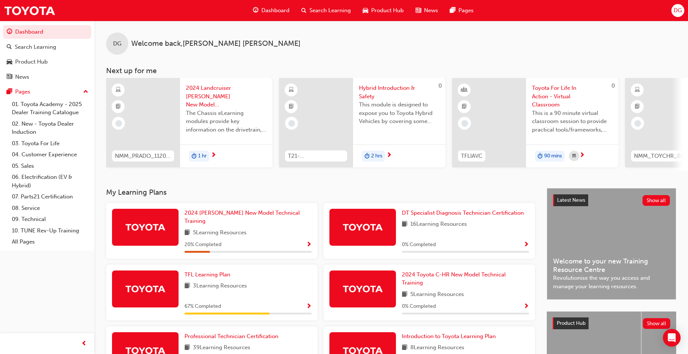
scroll to position [108, 0]
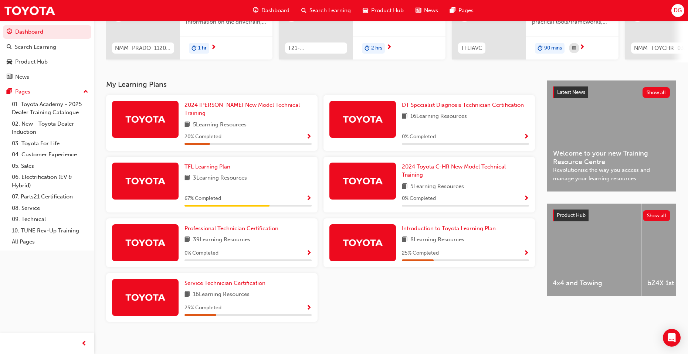
drag, startPoint x: 0, startPoint y: 0, endPoint x: 347, endPoint y: 303, distance: 460.4
click at [347, 303] on div "2024 [PERSON_NAME] New Model Technical Training 5 Learning Resources 20 % Compl…" at bounding box center [320, 211] width 435 height 233
click at [241, 280] on span "Service Technician Certification" at bounding box center [224, 283] width 81 height 7
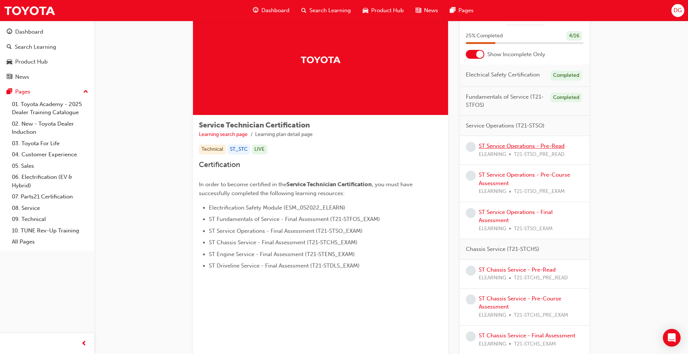
scroll to position [37, 0]
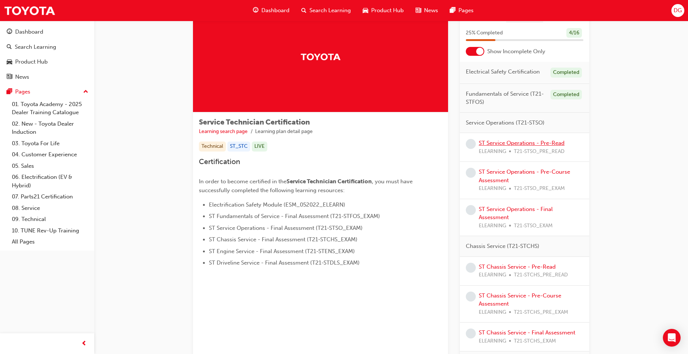
click at [496, 142] on link "ST Service Operations - Pre-Read" at bounding box center [522, 143] width 86 height 7
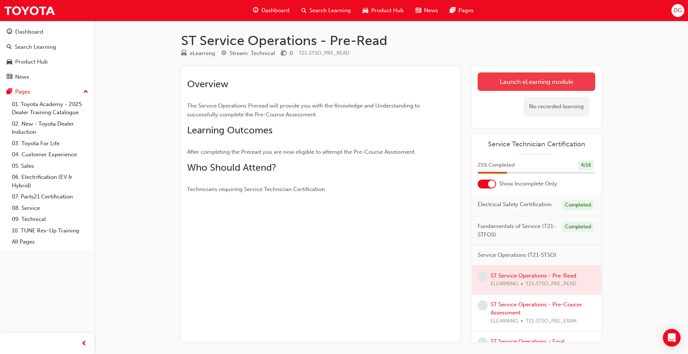
click at [500, 84] on link "Launch eLearning module" at bounding box center [536, 81] width 118 height 18
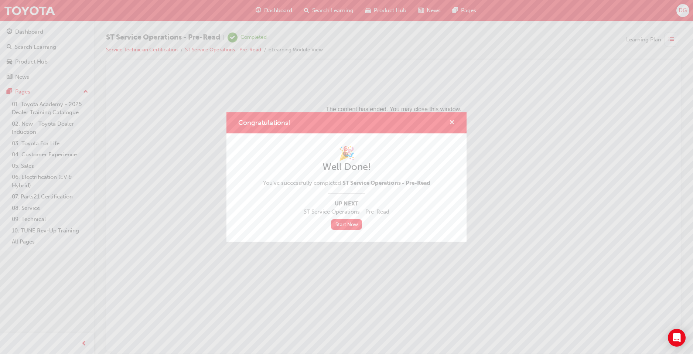
click at [451, 121] on span "cross-icon" at bounding box center [452, 123] width 6 height 7
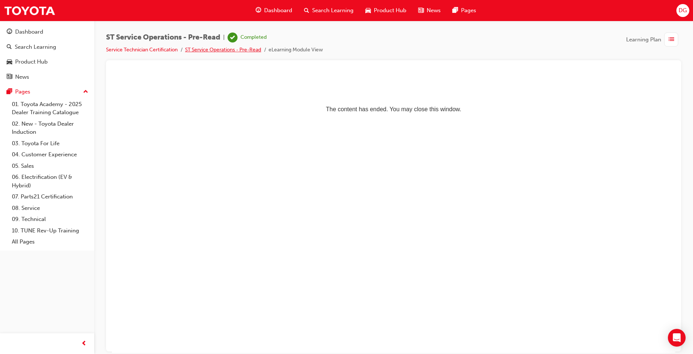
click at [243, 51] on link "ST Service Operations - Pre-Read" at bounding box center [223, 50] width 76 height 6
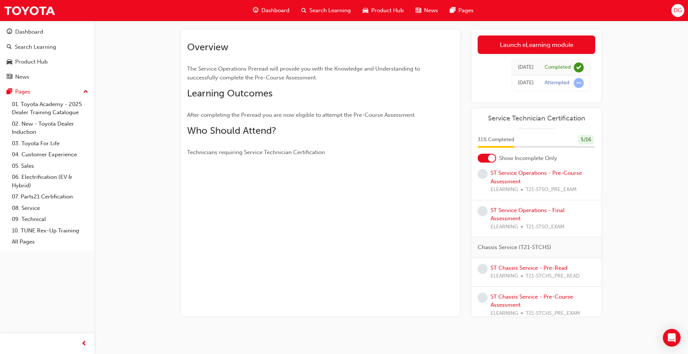
scroll to position [74, 0]
click at [518, 184] on link "ST Service Operations - Pre-Course Assessment" at bounding box center [535, 180] width 91 height 15
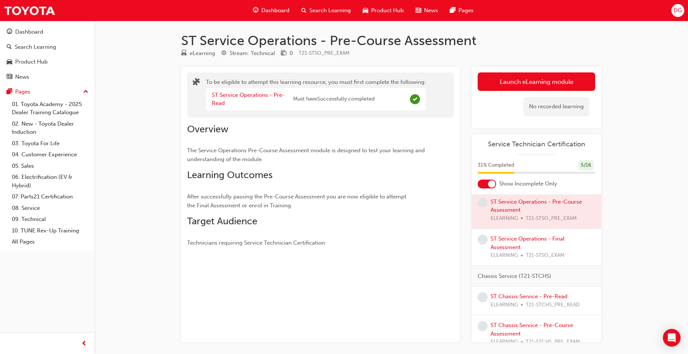
click at [521, 212] on div at bounding box center [536, 210] width 129 height 37
click at [528, 80] on button "Launch eLearning module" at bounding box center [536, 81] width 118 height 18
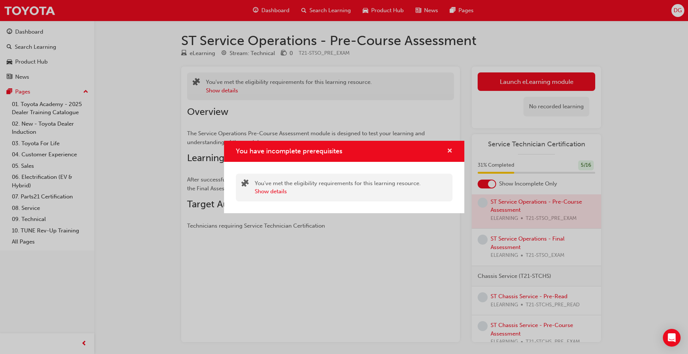
click at [450, 154] on span "cross-icon" at bounding box center [450, 151] width 6 height 7
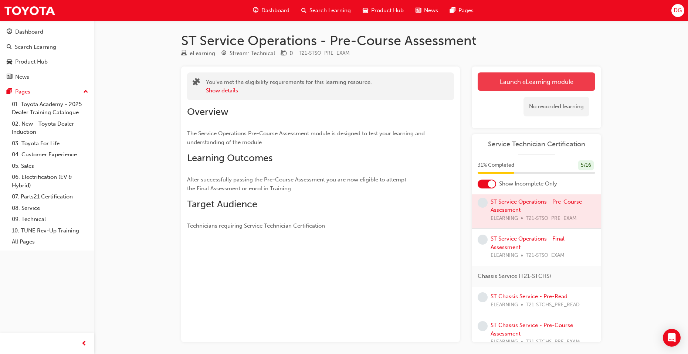
click at [566, 75] on button "Launch eLearning module" at bounding box center [536, 81] width 118 height 18
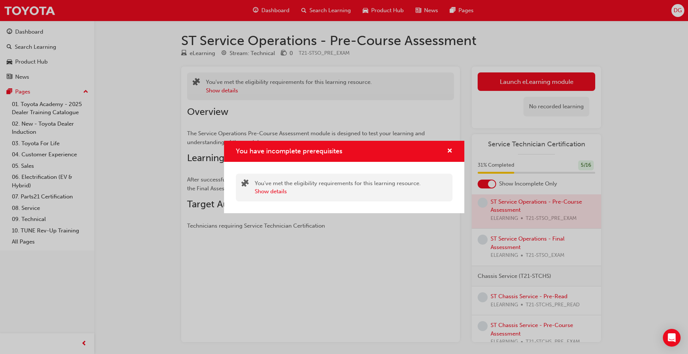
click at [445, 152] on div "You have incomplete prerequisites" at bounding box center [446, 151] width 11 height 9
click at [455, 150] on div "You have incomplete prerequisites" at bounding box center [344, 151] width 240 height 21
click at [447, 150] on span "cross-icon" at bounding box center [450, 151] width 6 height 7
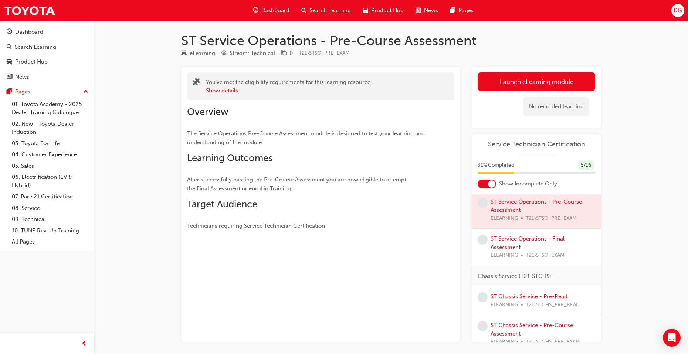
click at [514, 249] on div "ST Service Operations - Final Assessment ELEARNING T21-STSO_EXAM" at bounding box center [542, 247] width 105 height 25
click at [511, 245] on link "ST Service Operations - Final Assessment" at bounding box center [527, 242] width 74 height 15
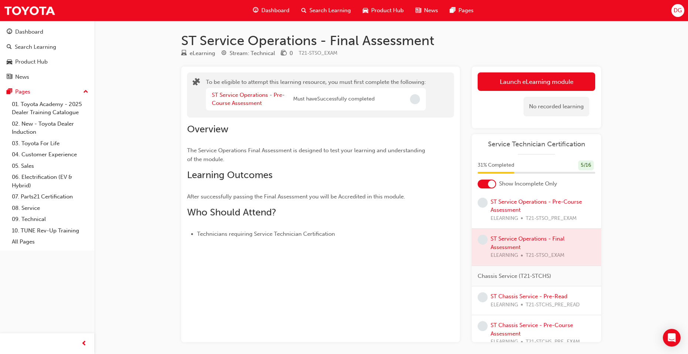
click at [514, 213] on div "ST Service Operations - Pre-Course Assessment ELEARNING T21-STSO_PRE_EXAM" at bounding box center [542, 210] width 105 height 25
click at [507, 207] on link "ST Service Operations - Pre-Course Assessment" at bounding box center [535, 205] width 91 height 15
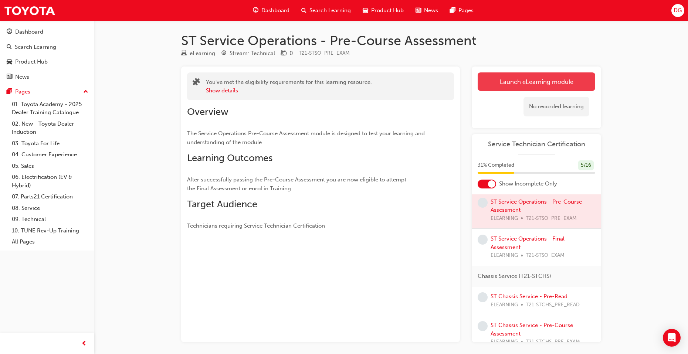
click at [517, 82] on link "Launch eLearning module" at bounding box center [536, 81] width 118 height 18
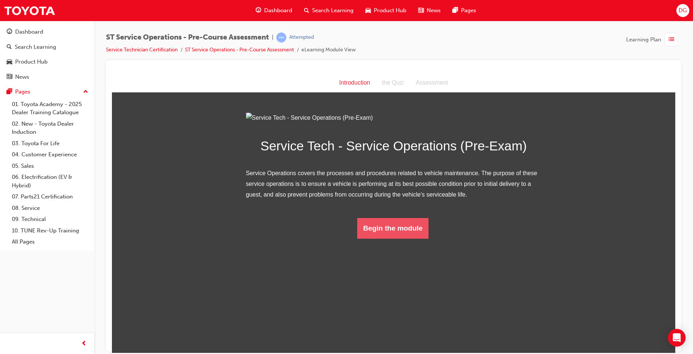
click at [393, 238] on button "Begin the module" at bounding box center [392, 228] width 71 height 21
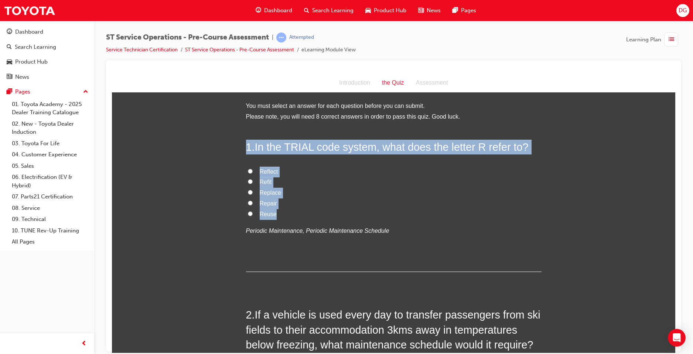
drag, startPoint x: 271, startPoint y: 212, endPoint x: 210, endPoint y: 140, distance: 94.9
click at [343, 168] on label "Reflect" at bounding box center [394, 171] width 296 height 11
click at [253, 169] on input "Reflect" at bounding box center [250, 171] width 5 height 5
radio input "true"
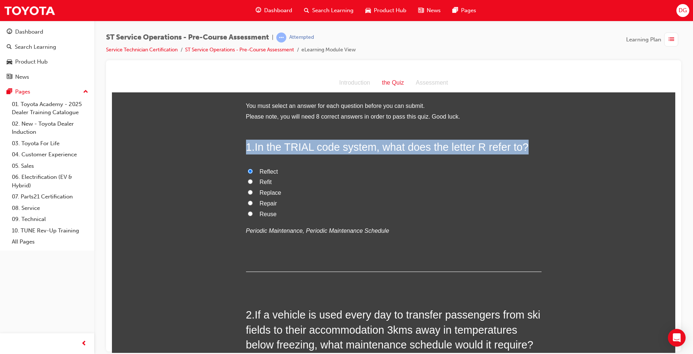
drag, startPoint x: 253, startPoint y: 146, endPoint x: 529, endPoint y: 146, distance: 275.7
copy h2 "1 . In the TRIAL code system, what does the letter R refer to?"
click at [248, 193] on input "Replace" at bounding box center [250, 192] width 5 height 5
radio input "true"
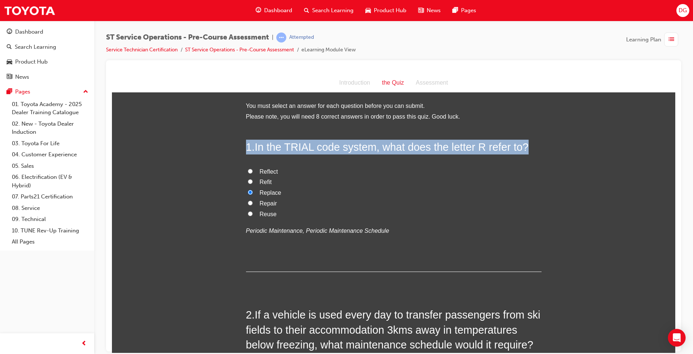
drag, startPoint x: 246, startPoint y: 203, endPoint x: 256, endPoint y: 213, distance: 14.1
click at [248, 203] on input "Repair" at bounding box center [250, 202] width 5 height 5
radio input "true"
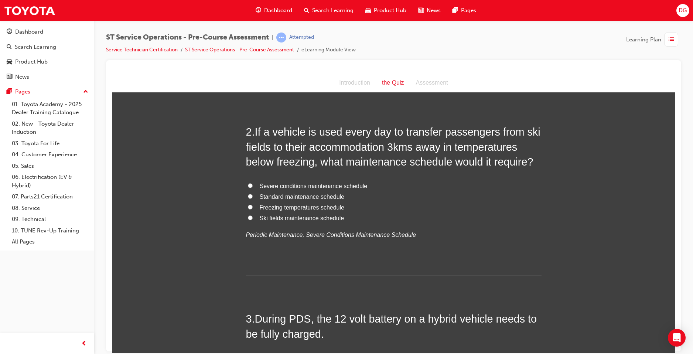
scroll to position [185, 0]
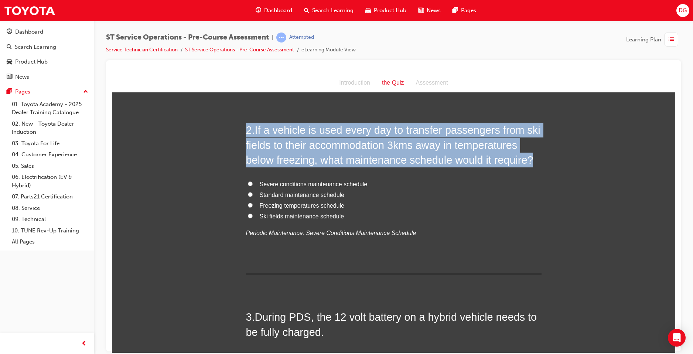
drag, startPoint x: 513, startPoint y: 160, endPoint x: 236, endPoint y: 123, distance: 279.6
copy h2 "2 . If a vehicle is used every day to transfer passengers from ski fields to th…"
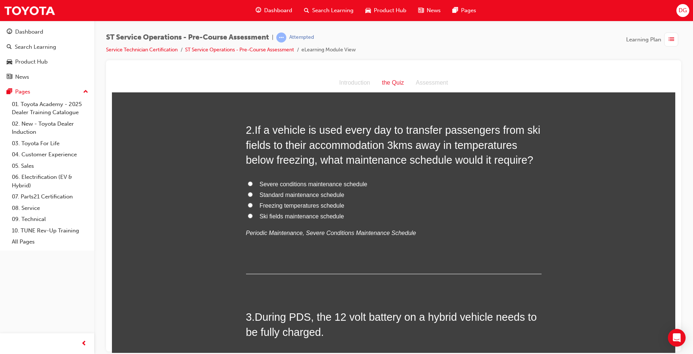
click at [253, 181] on label "Severe conditions maintenance schedule" at bounding box center [394, 184] width 296 height 11
click at [253, 181] on input "Severe conditions maintenance schedule" at bounding box center [250, 183] width 5 height 5
radio input "true"
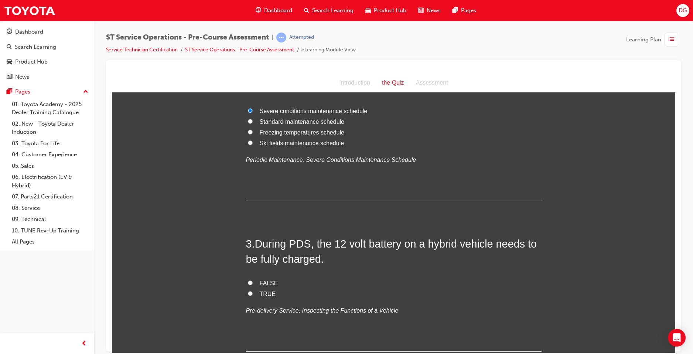
scroll to position [259, 0]
click at [249, 280] on input "FALSE" at bounding box center [250, 281] width 5 height 5
radio input "true"
click at [247, 289] on label "TRUE" at bounding box center [394, 293] width 296 height 11
click at [248, 290] on input "TRUE" at bounding box center [250, 292] width 5 height 5
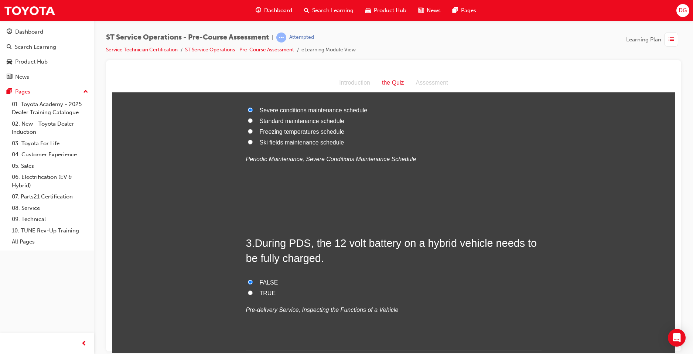
radio input "true"
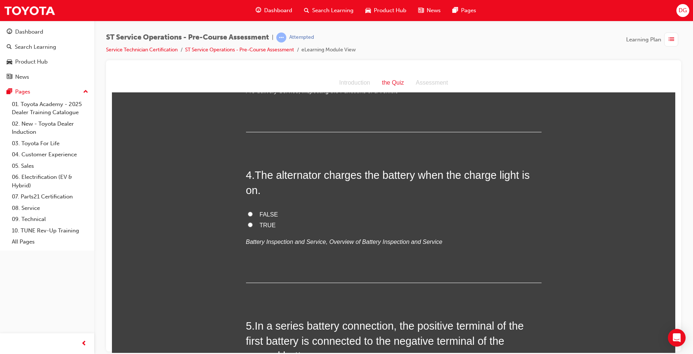
scroll to position [480, 0]
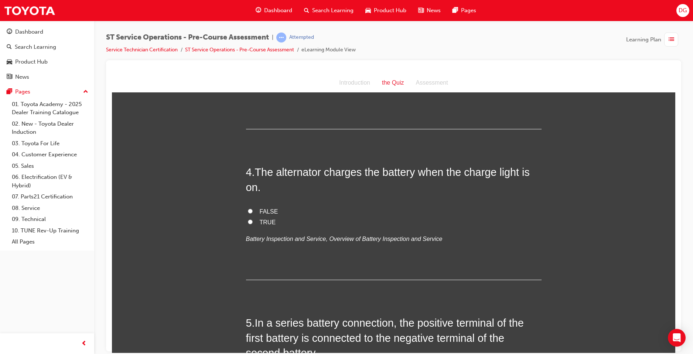
click at [249, 221] on input "TRUE" at bounding box center [250, 221] width 5 height 5
radio input "true"
click at [248, 209] on input "FALSE" at bounding box center [250, 210] width 5 height 5
radio input "true"
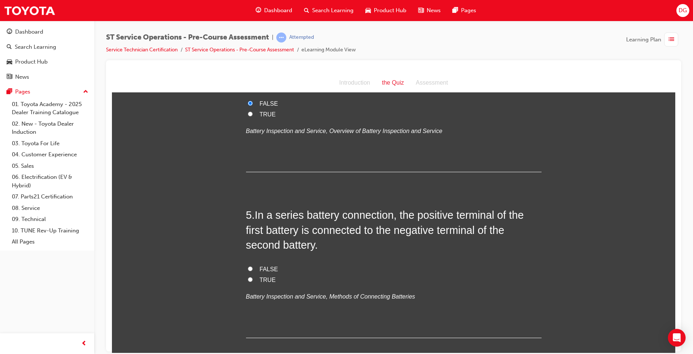
scroll to position [591, 0]
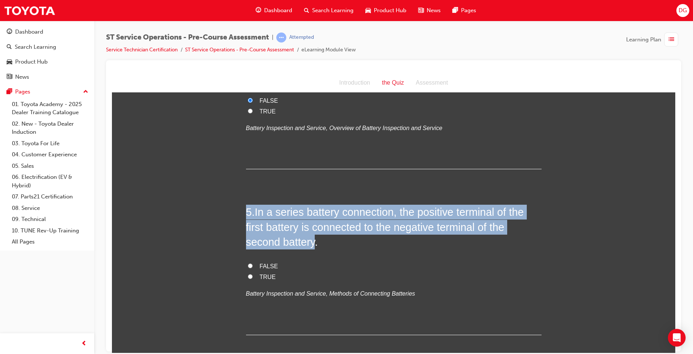
drag, startPoint x: 246, startPoint y: 214, endPoint x: 315, endPoint y: 241, distance: 73.8
click at [315, 241] on h2 "5 . In a series battery connection, the positive terminal of the first battery …" at bounding box center [394, 226] width 296 height 45
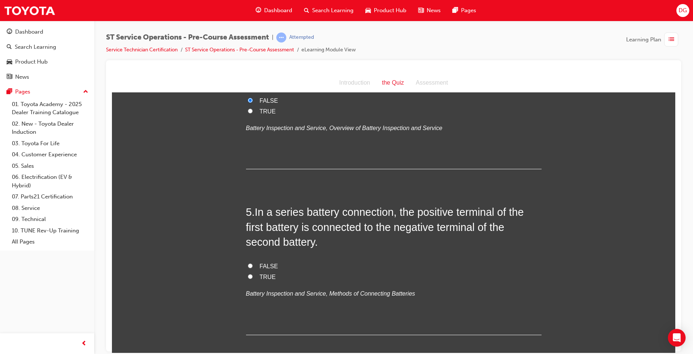
click at [316, 242] on h2 "5 . In a series battery connection, the positive terminal of the first battery …" at bounding box center [394, 226] width 296 height 45
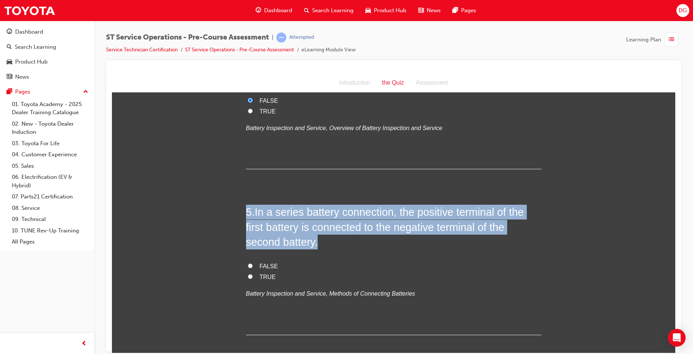
drag, startPoint x: 316, startPoint y: 244, endPoint x: 242, endPoint y: 205, distance: 83.0
copy h2 "5 . In a series battery connection, the positive terminal of the first battery …"
click at [249, 278] on input "TRUE" at bounding box center [250, 276] width 5 height 5
radio input "true"
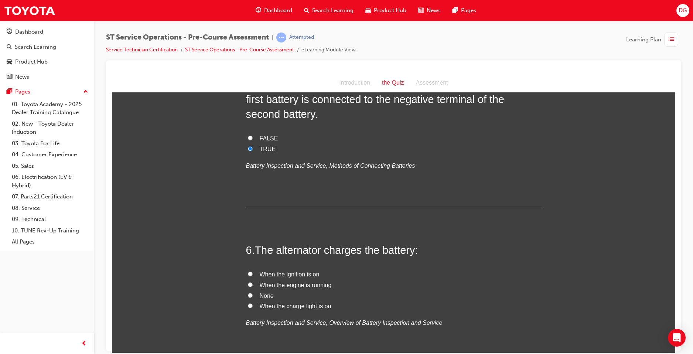
scroll to position [776, 0]
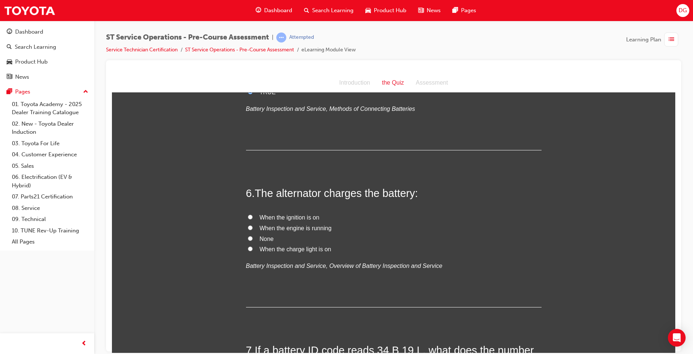
click at [248, 227] on input "When the engine is running" at bounding box center [250, 227] width 5 height 5
radio input "true"
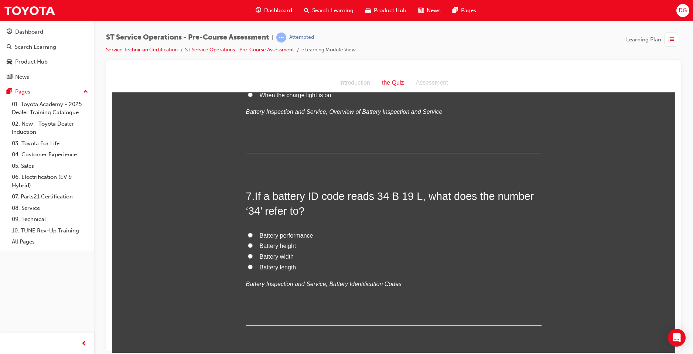
scroll to position [961, 0]
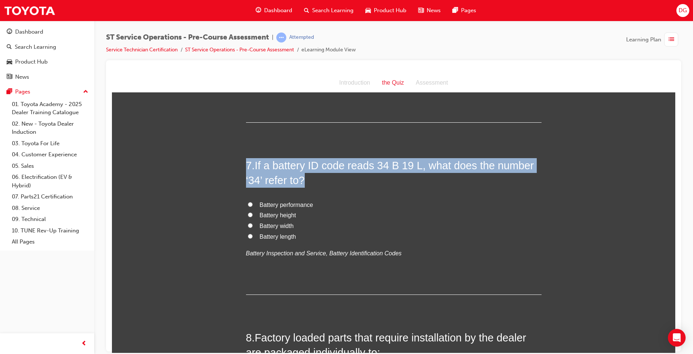
drag, startPoint x: 245, startPoint y: 163, endPoint x: 307, endPoint y: 181, distance: 64.5
click at [307, 181] on h2 "7 . If a battery ID code reads 34 B 19 L, what does the number ‘34’ refer to?" at bounding box center [394, 173] width 296 height 30
copy h2 "7 . If a battery ID code reads 34 B 19 L, what does the number ‘34’ refer to?"
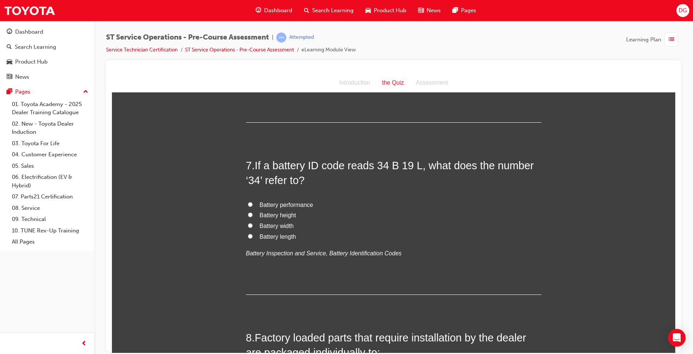
click at [249, 204] on input "Battery performance" at bounding box center [250, 204] width 5 height 5
radio input "true"
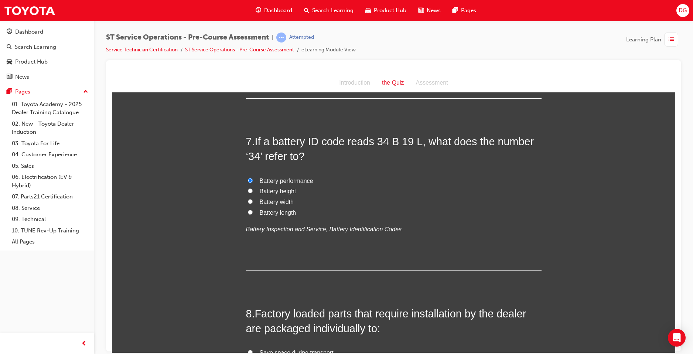
scroll to position [1146, 0]
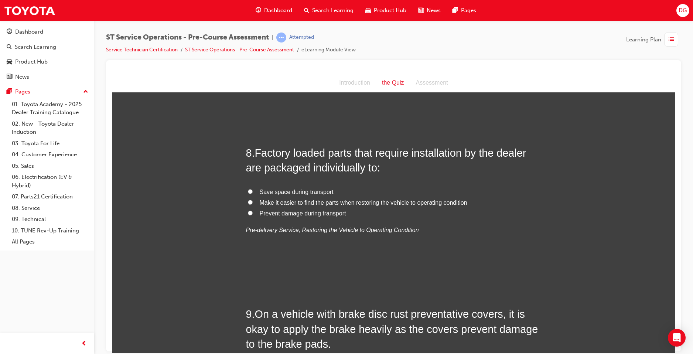
click at [248, 210] on input "Prevent damage during transport" at bounding box center [250, 212] width 5 height 5
radio input "true"
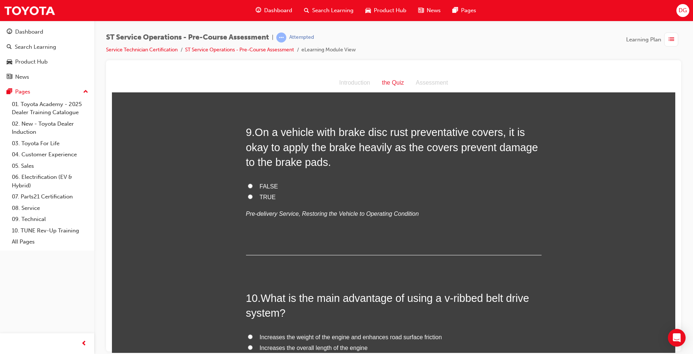
scroll to position [1330, 0]
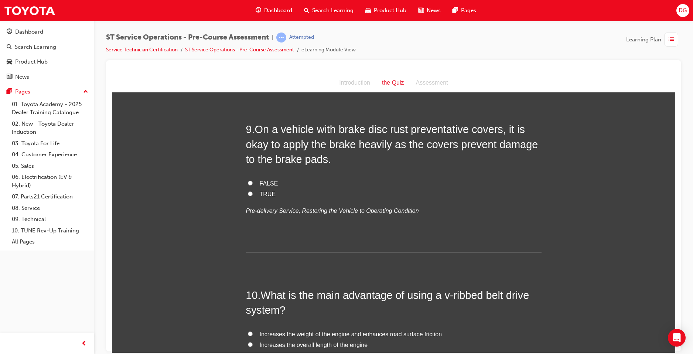
click at [249, 181] on input "FALSE" at bounding box center [250, 182] width 5 height 5
radio input "true"
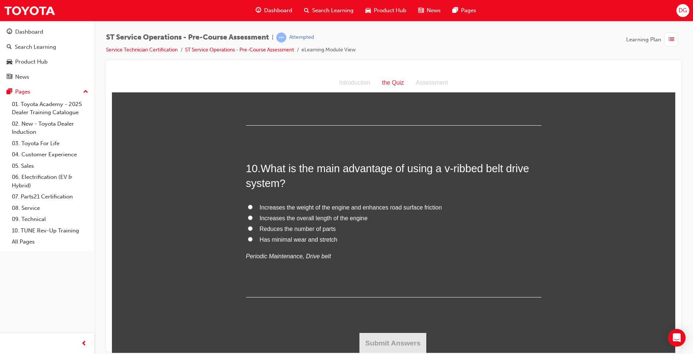
scroll to position [1457, 0]
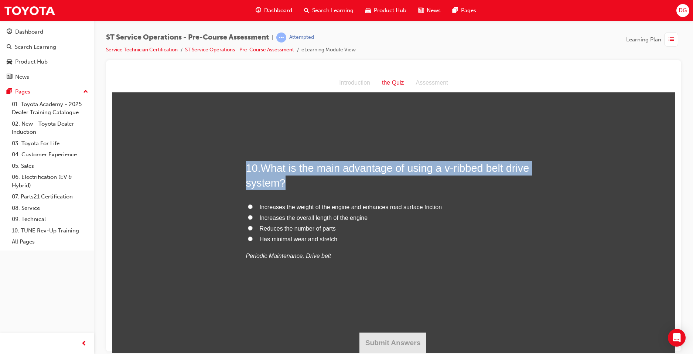
drag, startPoint x: 280, startPoint y: 178, endPoint x: 232, endPoint y: 164, distance: 50.3
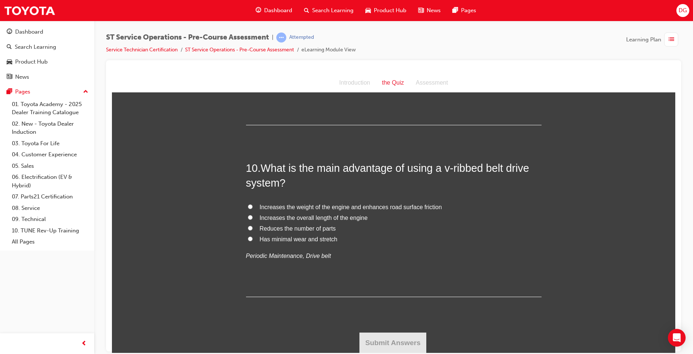
click at [246, 229] on label "Reduces the number of parts" at bounding box center [394, 228] width 296 height 11
click at [248, 229] on input "Reduces the number of parts" at bounding box center [250, 227] width 5 height 5
radio input "true"
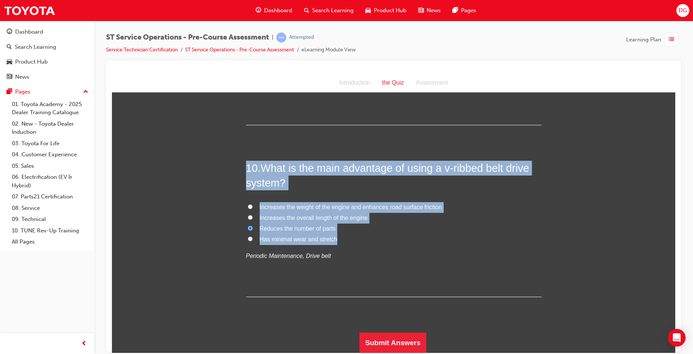
drag, startPoint x: 353, startPoint y: 238, endPoint x: 208, endPoint y: 165, distance: 162.1
copy div "10 . What is the main advantage of using a v-ribbed belt drive system? Increase…"
click at [248, 239] on input "Has minimal wear and stretch" at bounding box center [250, 238] width 5 height 5
radio input "true"
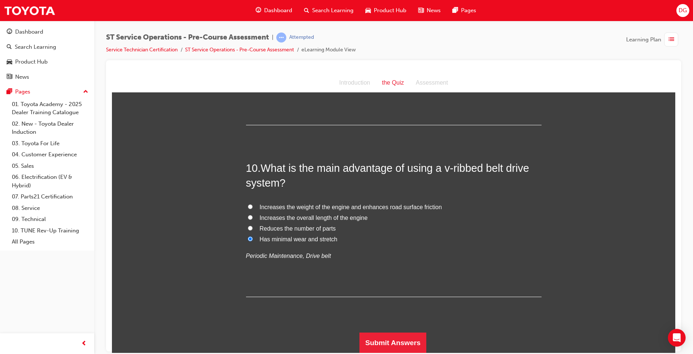
click at [330, 289] on div "10 . What is the main advantage of using a v-ribbed belt drive system? Increase…" at bounding box center [394, 228] width 296 height 137
click at [408, 343] on button "Submit Answers" at bounding box center [393, 342] width 67 height 21
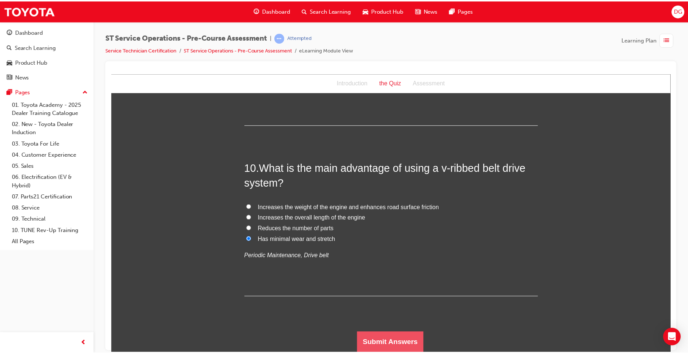
scroll to position [0, 0]
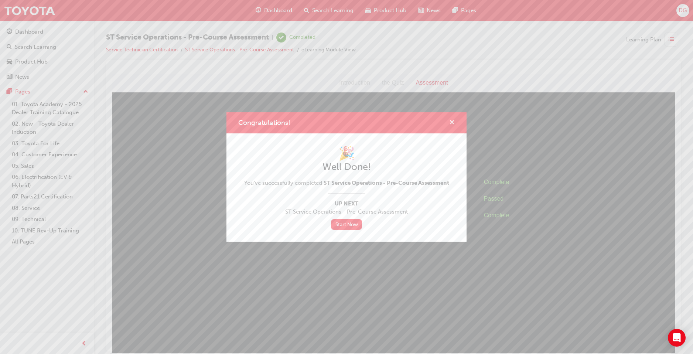
click at [449, 121] on span "cross-icon" at bounding box center [452, 123] width 6 height 7
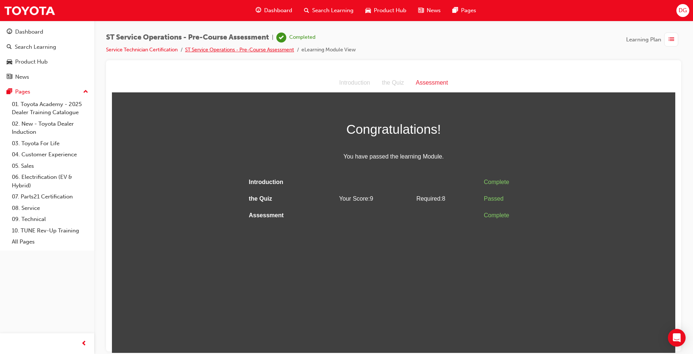
click at [287, 47] on link "ST Service Operations - Pre-Course Assessment" at bounding box center [239, 50] width 109 height 6
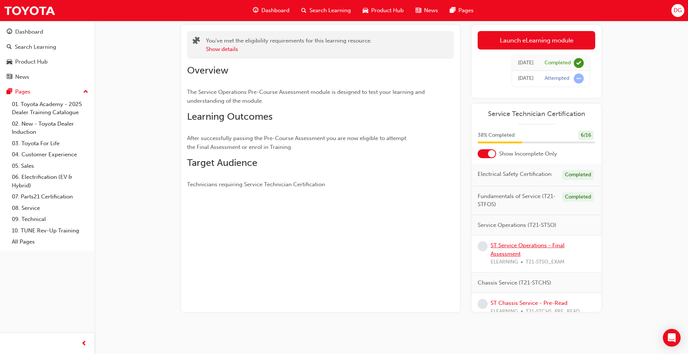
click at [545, 251] on link "ST Service Operations - Final Assessment" at bounding box center [527, 249] width 74 height 15
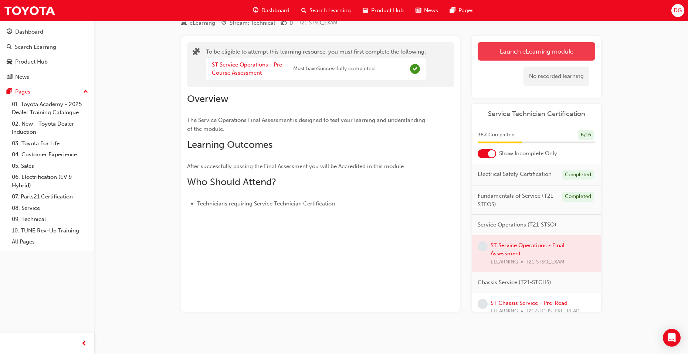
click at [493, 55] on button "Launch eLearning module" at bounding box center [536, 51] width 118 height 18
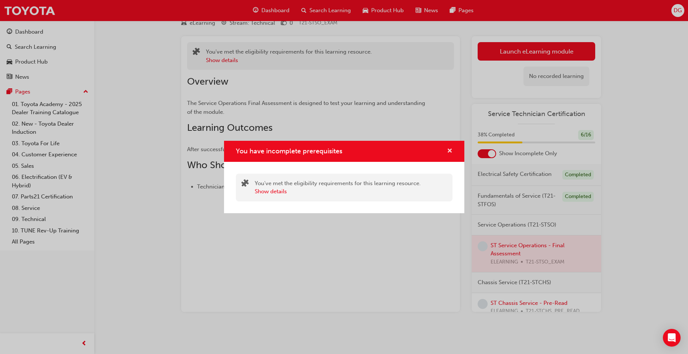
click at [450, 151] on span "cross-icon" at bounding box center [450, 151] width 6 height 7
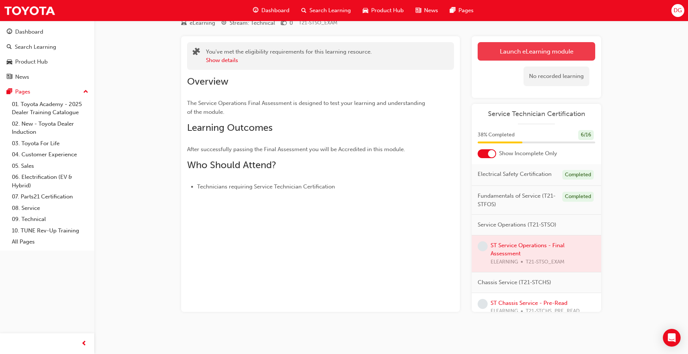
click at [486, 55] on button "Launch eLearning module" at bounding box center [536, 51] width 118 height 18
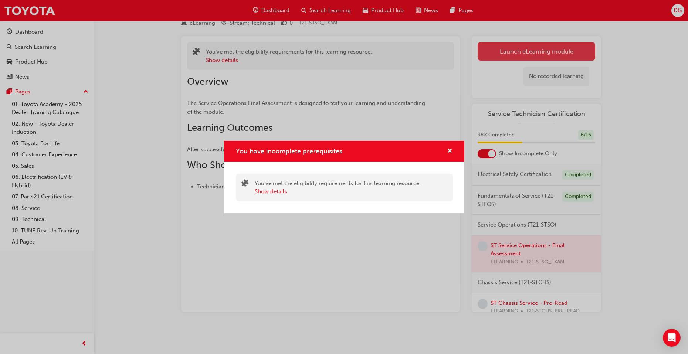
click at [486, 55] on div "You have incomplete prerequisites You've met the eligibility requirements for t…" at bounding box center [344, 177] width 688 height 354
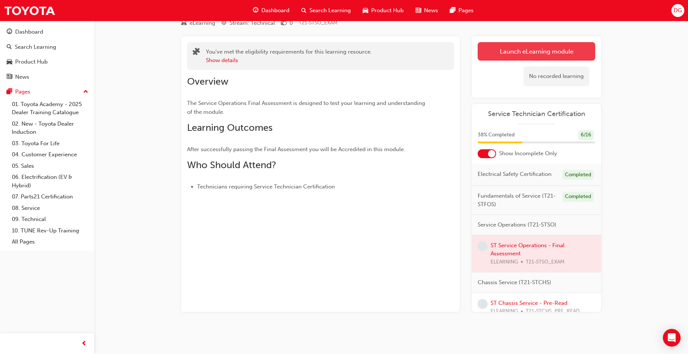
click at [486, 55] on button "Launch eLearning module" at bounding box center [536, 51] width 118 height 18
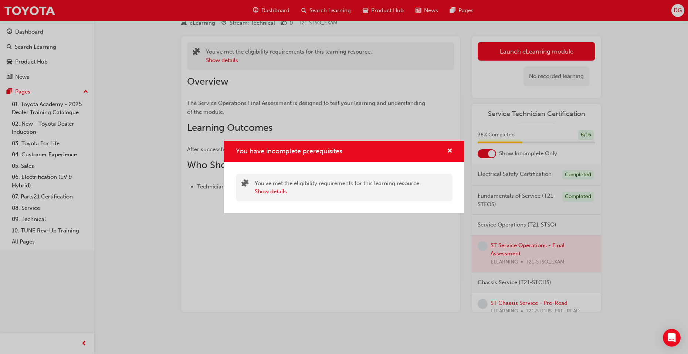
click at [446, 149] on div "You have incomplete prerequisites" at bounding box center [446, 151] width 11 height 9
click at [450, 152] on span "cross-icon" at bounding box center [450, 151] width 6 height 7
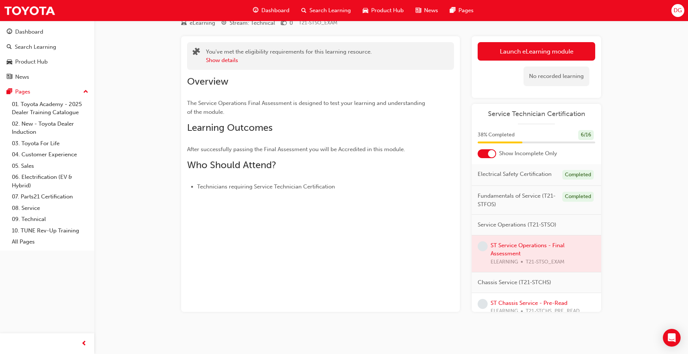
click at [524, 252] on div at bounding box center [536, 253] width 129 height 37
click at [480, 51] on button "Launch eLearning module" at bounding box center [536, 51] width 118 height 18
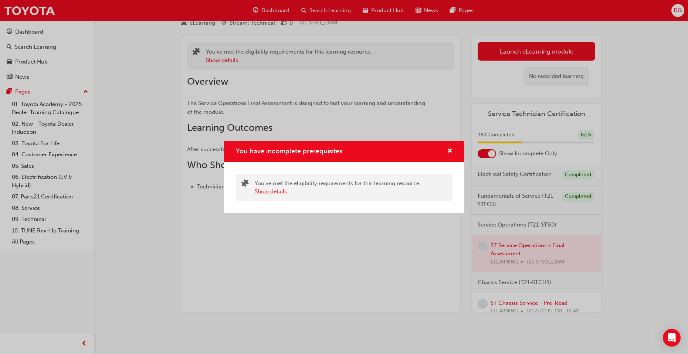
click at [261, 192] on button "Show details" at bounding box center [271, 191] width 32 height 8
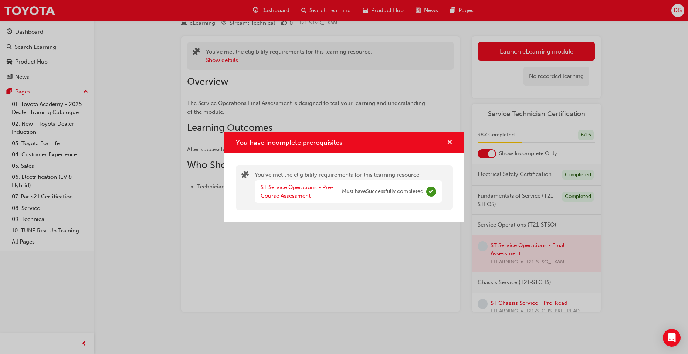
click at [451, 142] on span "cross-icon" at bounding box center [450, 143] width 6 height 7
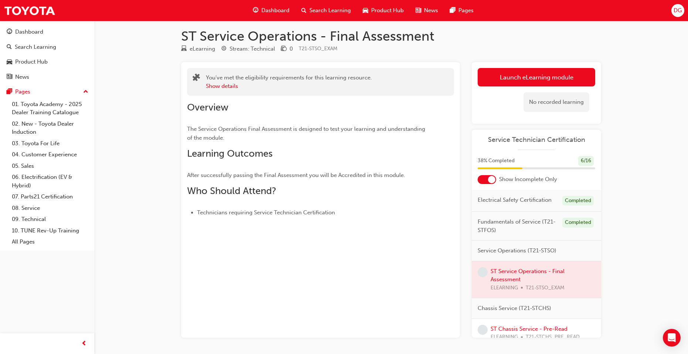
scroll to position [0, 0]
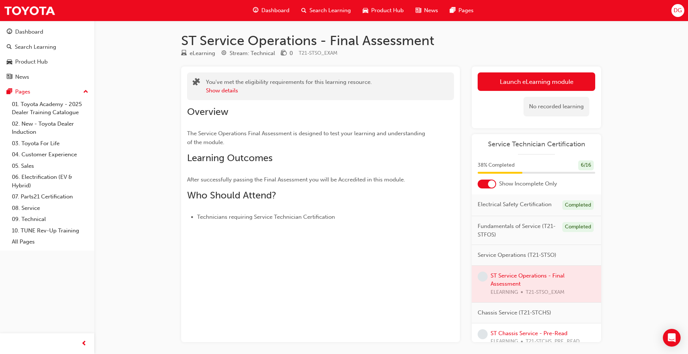
click at [537, 237] on span "Fundamentals of Service (T21-STFOS)" at bounding box center [516, 230] width 79 height 17
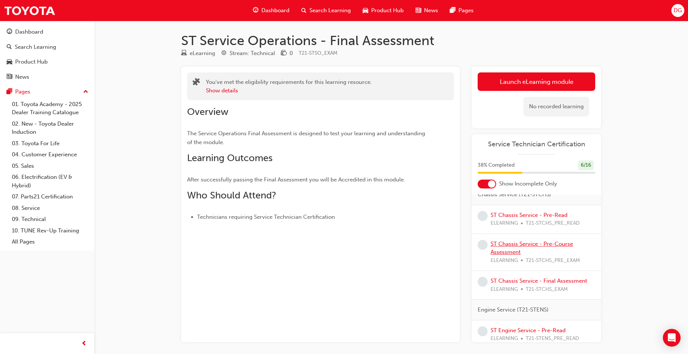
scroll to position [148, 0]
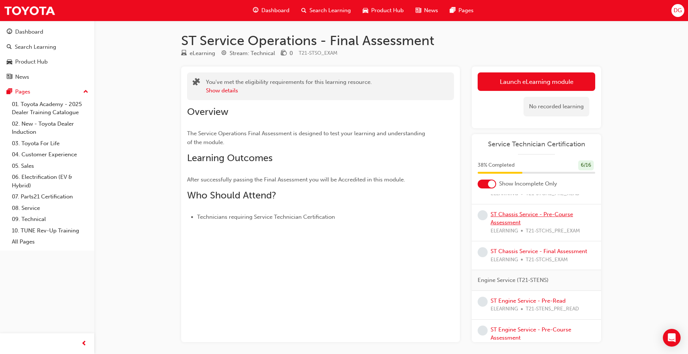
click at [524, 223] on link "ST Chassis Service - Pre-Course Assessment" at bounding box center [531, 218] width 82 height 15
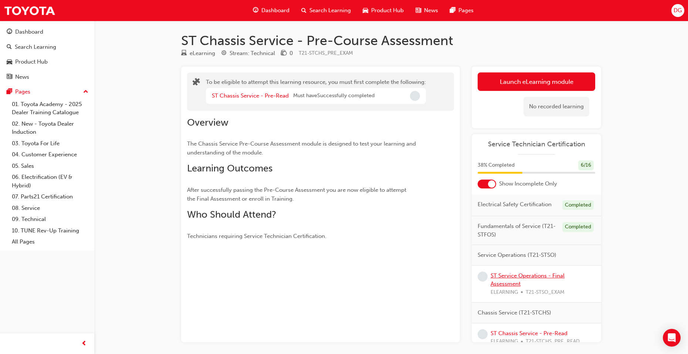
click at [535, 283] on link "ST Service Operations - Final Assessment" at bounding box center [527, 279] width 74 height 15
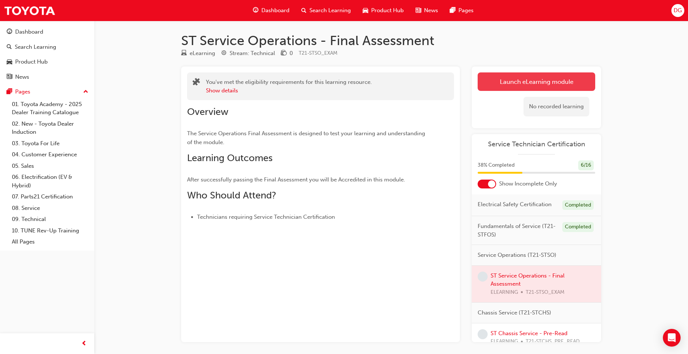
click at [491, 79] on link "Launch eLearning module" at bounding box center [536, 81] width 118 height 18
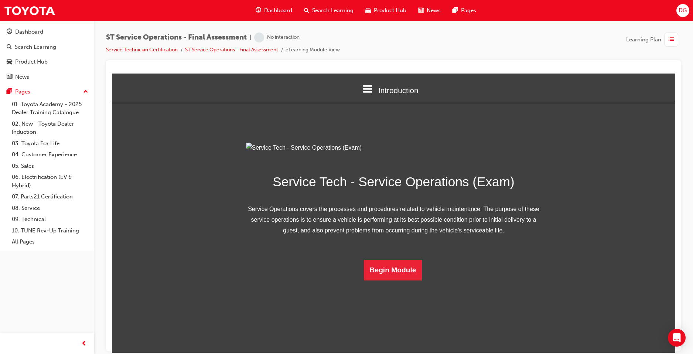
scroll to position [9, 0]
click at [404, 280] on button "Begin Module" at bounding box center [393, 269] width 58 height 21
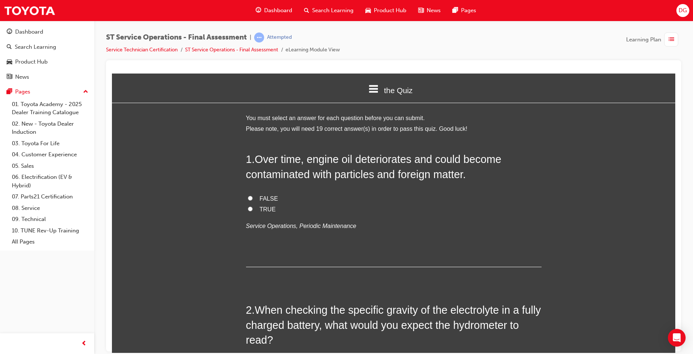
click at [265, 208] on span "TRUE" at bounding box center [268, 209] width 16 height 6
click at [253, 208] on input "TRUE" at bounding box center [250, 208] width 5 height 5
radio input "true"
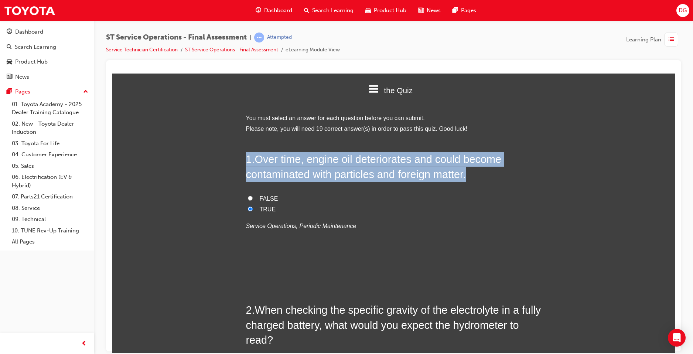
drag, startPoint x: 473, startPoint y: 176, endPoint x: 244, endPoint y: 158, distance: 230.6
click at [246, 158] on h2 "1 . Over time, engine oil deteriorates and could become contaminated with parti…" at bounding box center [394, 167] width 296 height 30
copy h2 "1 . Over time, engine oil deteriorates and could become contaminated with parti…"
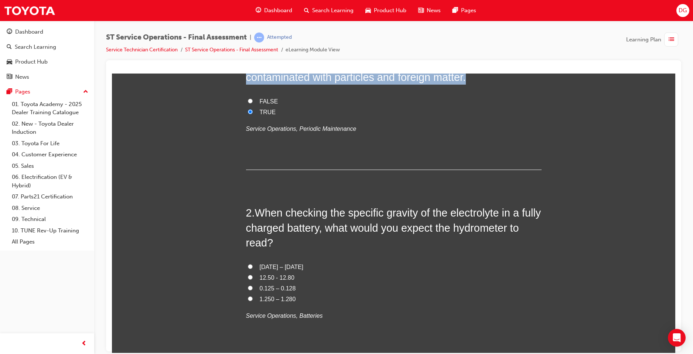
scroll to position [111, 0]
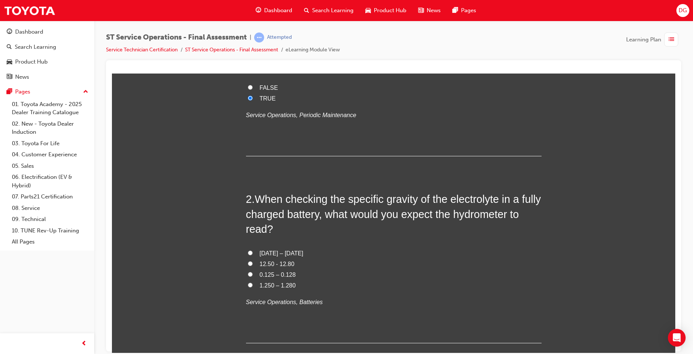
drag, startPoint x: 197, startPoint y: 169, endPoint x: 208, endPoint y: 177, distance: 14.3
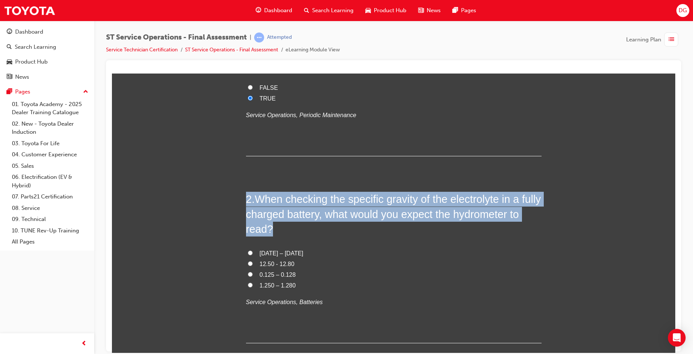
drag, startPoint x: 331, startPoint y: 228, endPoint x: 231, endPoint y: 199, distance: 104.7
copy h2 "2 . When checking the specific gravity of the electrolyte in a fully charged ba…"
click at [248, 284] on input "1.250 – 1.280" at bounding box center [250, 284] width 5 height 5
radio input "true"
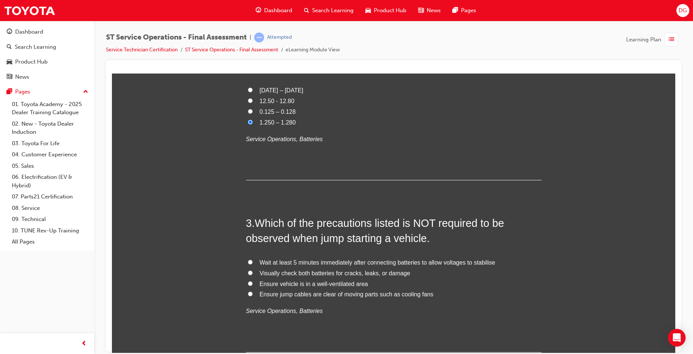
scroll to position [296, 0]
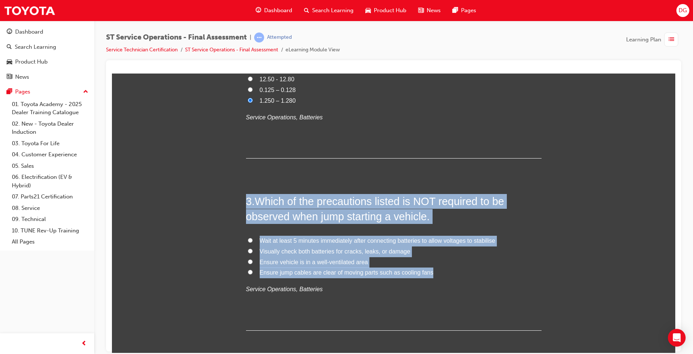
drag, startPoint x: 245, startPoint y: 200, endPoint x: 432, endPoint y: 273, distance: 200.3
copy div "3 . Which of the precautions listed is NOT required to be observed when jump st…"
drag, startPoint x: 239, startPoint y: 193, endPoint x: 425, endPoint y: 272, distance: 201.7
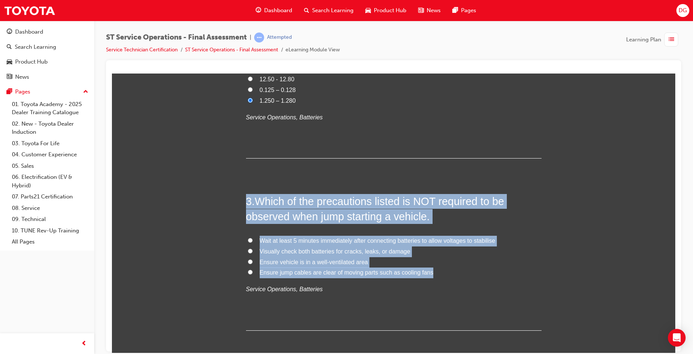
copy div "3 . Which of the precautions listed is NOT required to be observed when jump st…"
drag, startPoint x: 248, startPoint y: 239, endPoint x: 247, endPoint y: 234, distance: 5.3
click at [248, 240] on input "Wait at least 5 minutes immediately after connecting batteries to allow voltage…" at bounding box center [250, 240] width 5 height 5
radio input "true"
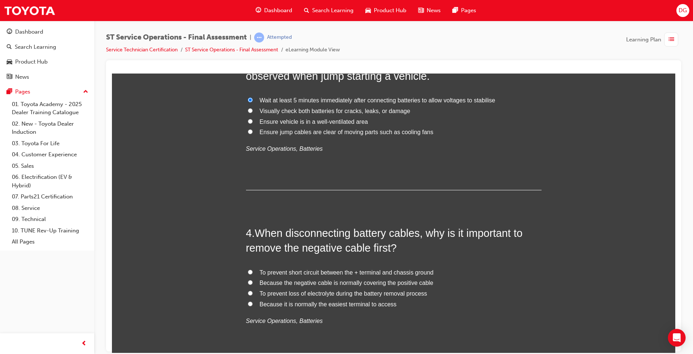
scroll to position [443, 0]
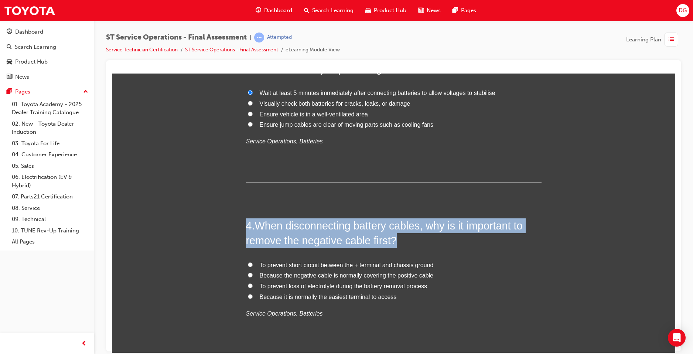
drag, startPoint x: 241, startPoint y: 224, endPoint x: 407, endPoint y: 243, distance: 167.4
copy h2 "4 . When disconnecting battery cables, why is it important to remove the negati…"
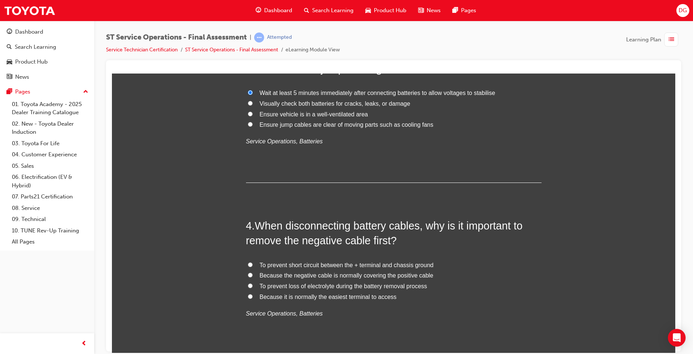
click at [250, 264] on label "To prevent short circuit between the + terminal and chassis ground" at bounding box center [394, 265] width 296 height 11
click at [250, 264] on input "To prevent short circuit between the + terminal and chassis ground" at bounding box center [250, 264] width 5 height 5
radio input "true"
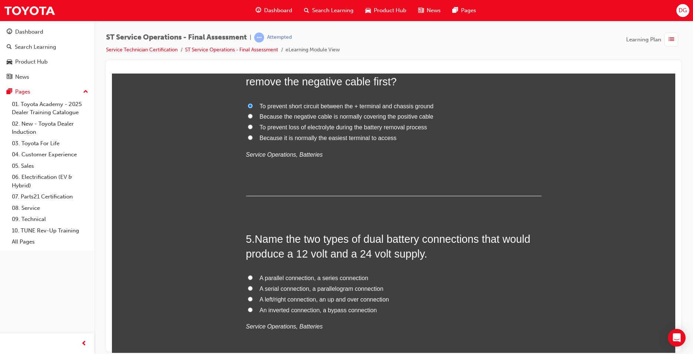
scroll to position [628, 0]
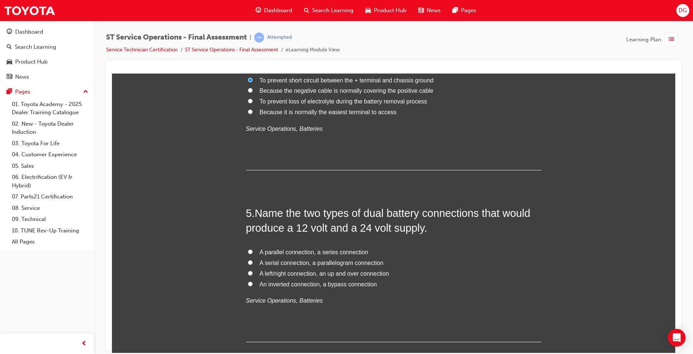
drag, startPoint x: 204, startPoint y: 195, endPoint x: 179, endPoint y: 182, distance: 28.4
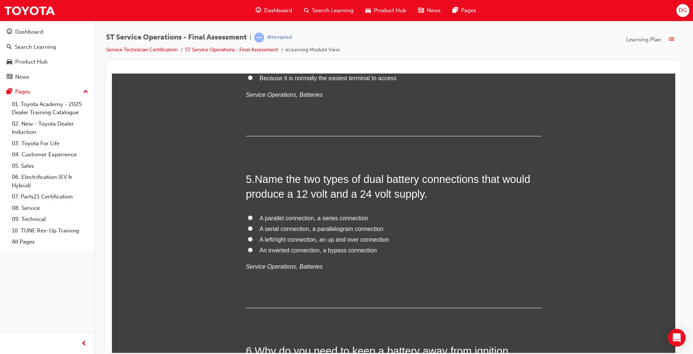
scroll to position [665, 0]
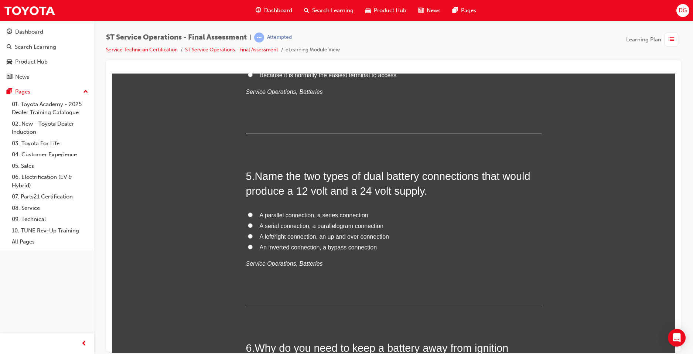
click at [248, 212] on input "A parallel connection, a series connection" at bounding box center [250, 214] width 5 height 5
radio input "true"
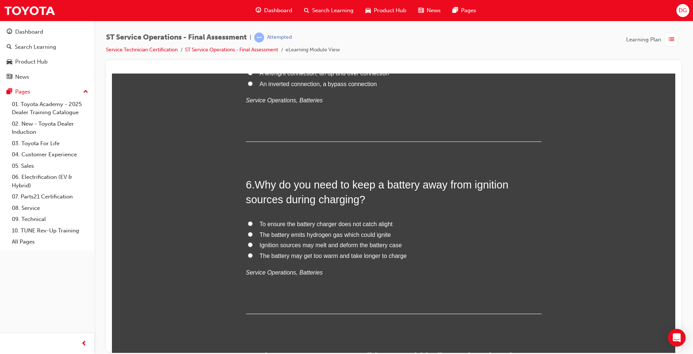
scroll to position [850, 0]
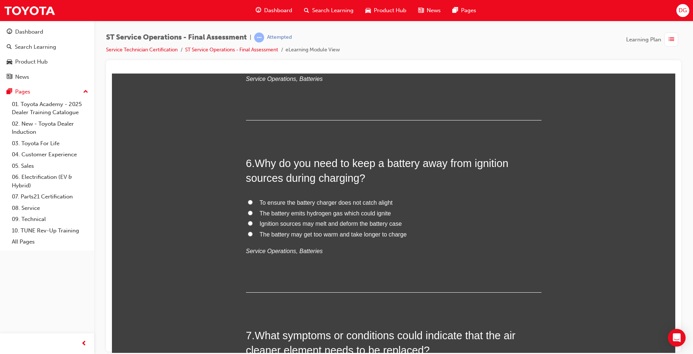
click at [260, 210] on span "The battery emits hydrogen gas which could ignite" at bounding box center [326, 213] width 132 height 6
click at [253, 210] on input "The battery emits hydrogen gas which could ignite" at bounding box center [250, 212] width 5 height 5
radio input "true"
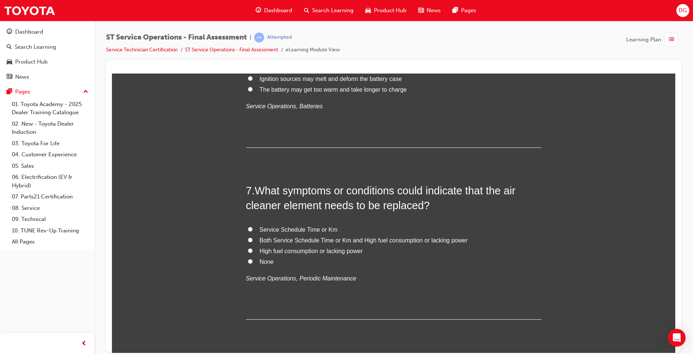
scroll to position [998, 0]
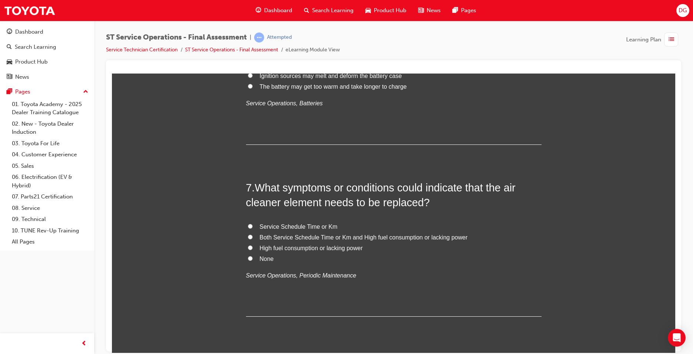
click at [270, 238] on span "Both Service Schedule Time or Km and High fuel consumption or lacking power" at bounding box center [364, 237] width 208 height 6
click at [253, 238] on input "Both Service Schedule Time or Km and High fuel consumption or lacking power" at bounding box center [250, 236] width 5 height 5
radio input "true"
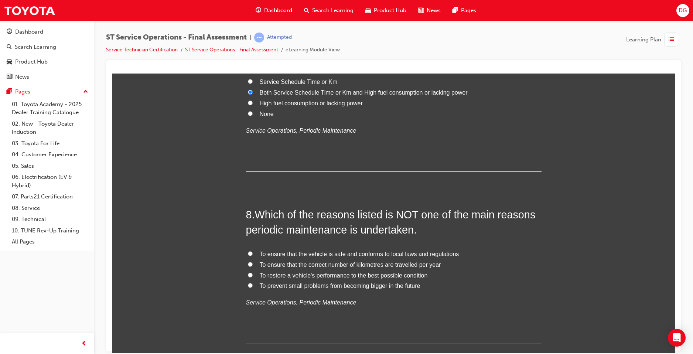
scroll to position [1146, 0]
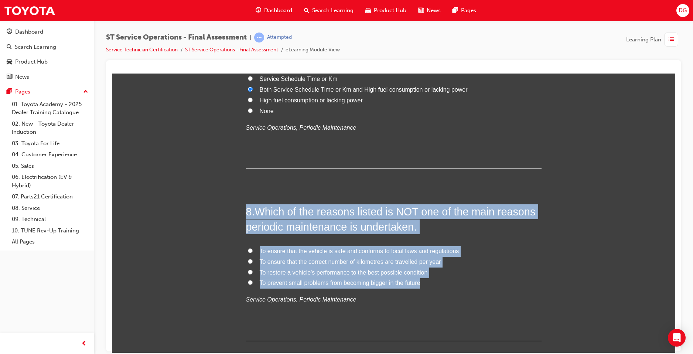
drag, startPoint x: 238, startPoint y: 208, endPoint x: 425, endPoint y: 283, distance: 201.9
click at [365, 262] on span "To ensure that the correct number of kilometres are travelled per year" at bounding box center [350, 261] width 181 height 6
click at [253, 262] on input "To ensure that the correct number of kilometres are travelled per year" at bounding box center [250, 261] width 5 height 5
radio input "true"
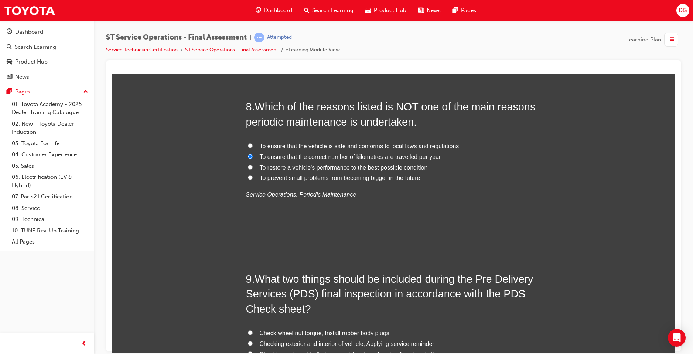
scroll to position [1256, 0]
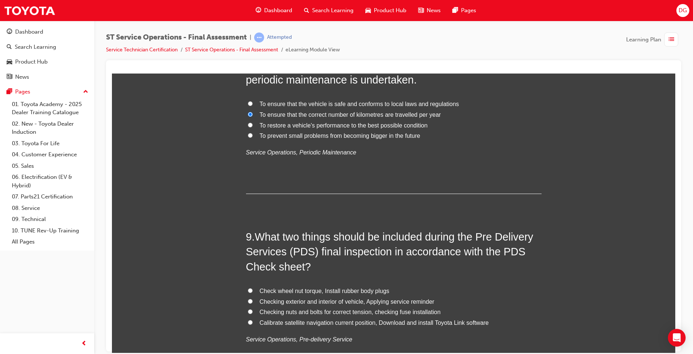
scroll to position [1293, 0]
drag, startPoint x: 365, startPoint y: 218, endPoint x: 322, endPoint y: 227, distance: 43.8
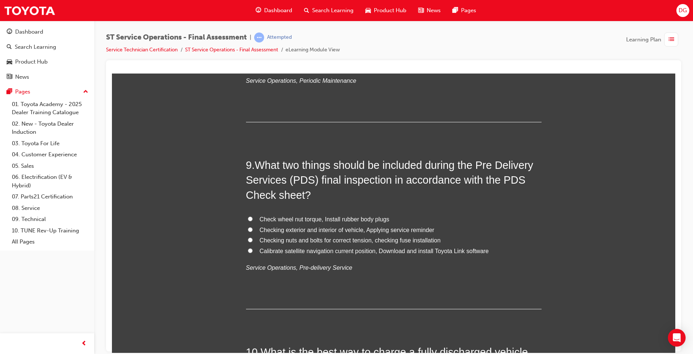
scroll to position [1367, 0]
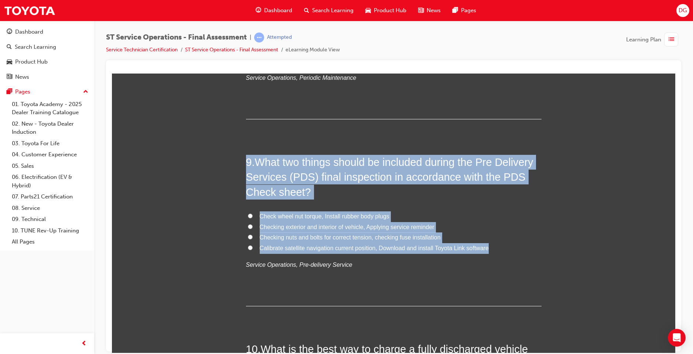
drag, startPoint x: 242, startPoint y: 160, endPoint x: 500, endPoint y: 251, distance: 273.5
click at [404, 195] on h2 "9 . What two things should be included during the Pre Delivery Services (PDS) f…" at bounding box center [394, 176] width 296 height 45
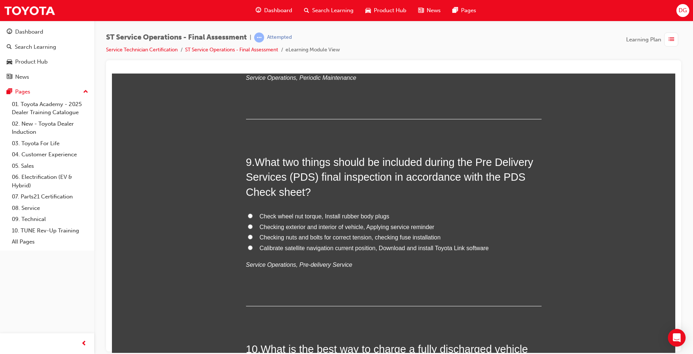
drag, startPoint x: 241, startPoint y: 162, endPoint x: 208, endPoint y: 150, distance: 34.6
click at [333, 222] on label "Checking exterior and interior of vehicle, Applying service reminder" at bounding box center [394, 227] width 296 height 11
click at [253, 224] on input "Checking exterior and interior of vehicle, Applying service reminder" at bounding box center [250, 226] width 5 height 5
radio input "true"
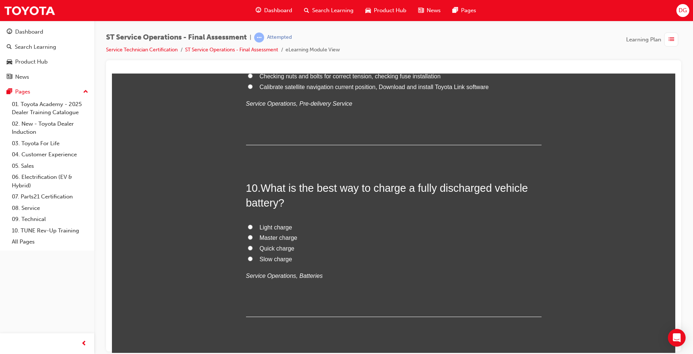
scroll to position [1552, 0]
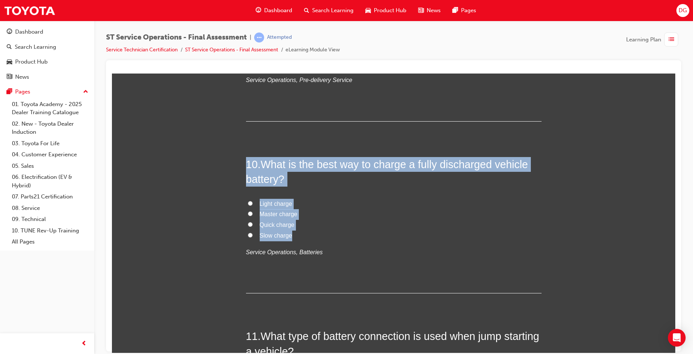
drag, startPoint x: 238, startPoint y: 167, endPoint x: 311, endPoint y: 237, distance: 101.1
click at [252, 234] on label "Slow charge" at bounding box center [394, 235] width 296 height 11
click at [252, 234] on input "Slow charge" at bounding box center [250, 234] width 5 height 5
radio input "true"
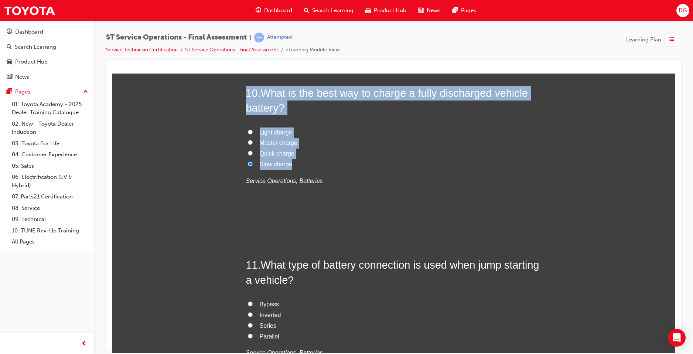
scroll to position [1663, 0]
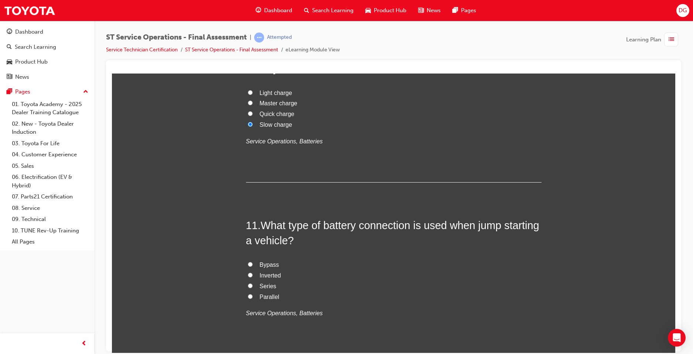
drag, startPoint x: 228, startPoint y: 190, endPoint x: 238, endPoint y: 197, distance: 11.5
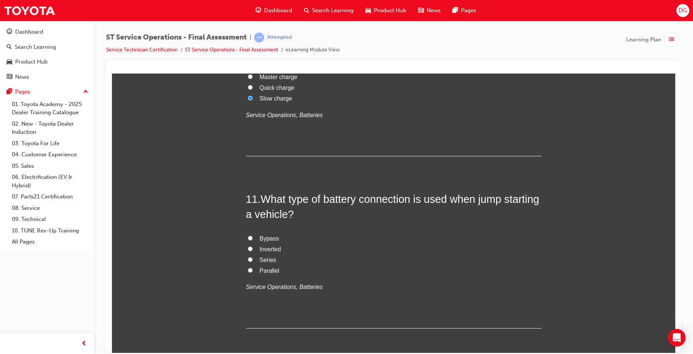
scroll to position [1700, 0]
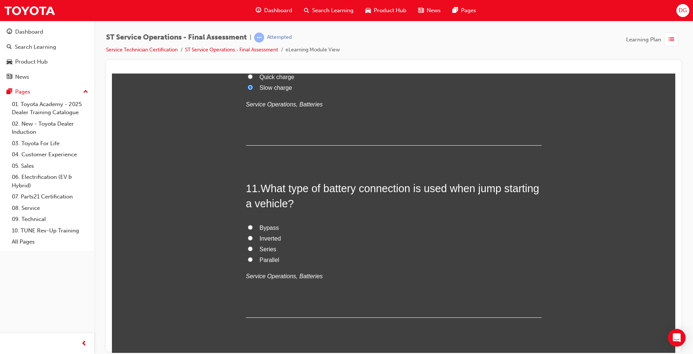
click at [248, 257] on input "Parallel" at bounding box center [250, 259] width 5 height 5
radio input "true"
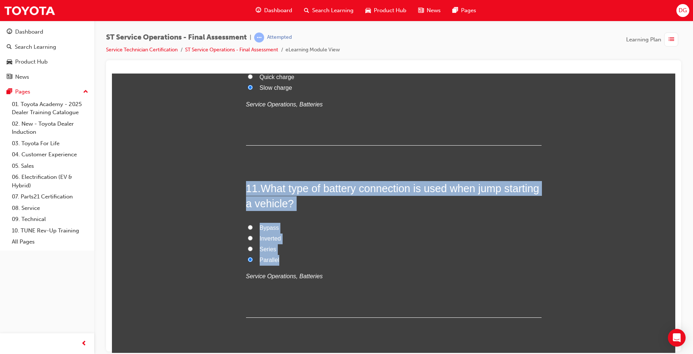
drag, startPoint x: 289, startPoint y: 261, endPoint x: 210, endPoint y: 187, distance: 108.2
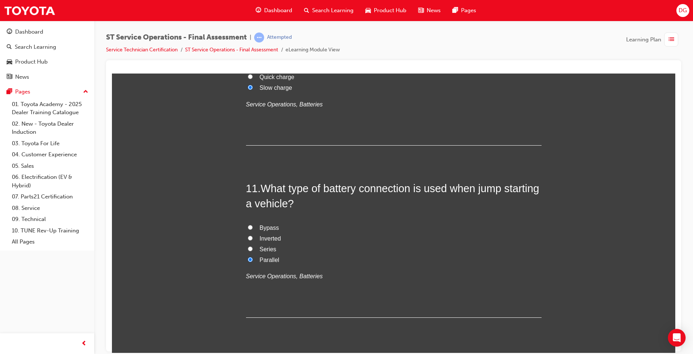
drag, startPoint x: 375, startPoint y: 271, endPoint x: 382, endPoint y: 273, distance: 6.5
click at [378, 273] on p "Service Operations, Batteries" at bounding box center [394, 276] width 296 height 11
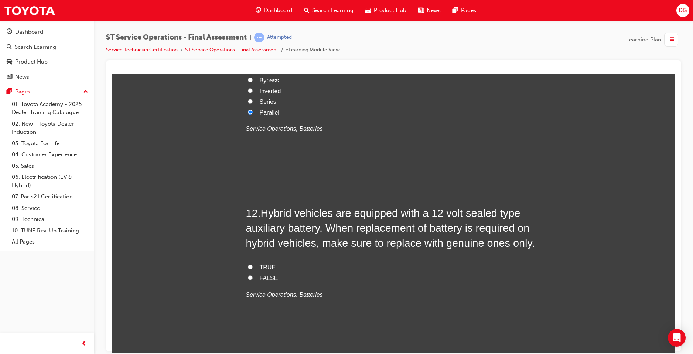
scroll to position [1848, 0]
click at [248, 264] on input "TRUE" at bounding box center [250, 266] width 5 height 5
radio input "true"
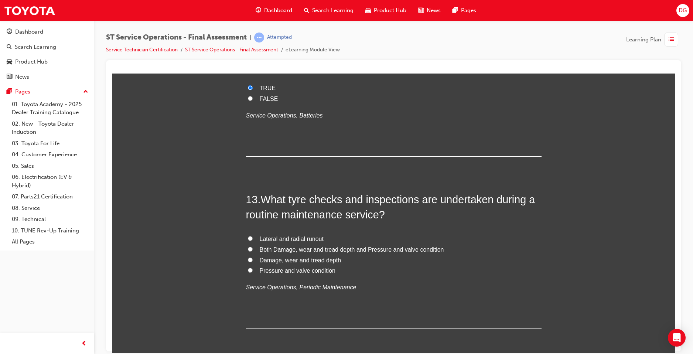
scroll to position [2032, 0]
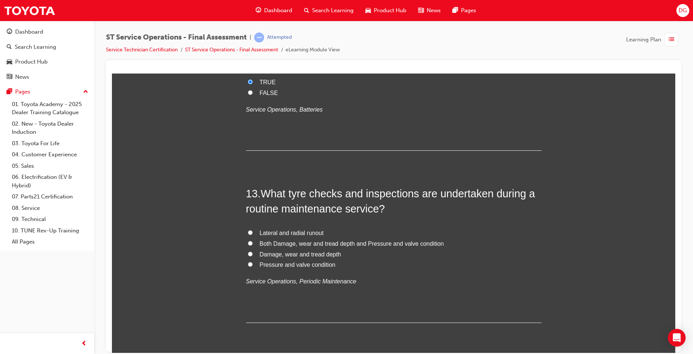
click at [305, 266] on span "Pressure and valve condition" at bounding box center [298, 264] width 76 height 6
click at [253, 266] on input "Pressure and valve condition" at bounding box center [250, 264] width 5 height 5
radio input "true"
click at [304, 258] on label "Damage, wear and tread depth" at bounding box center [394, 254] width 296 height 11
click at [253, 256] on input "Damage, wear and tread depth" at bounding box center [250, 253] width 5 height 5
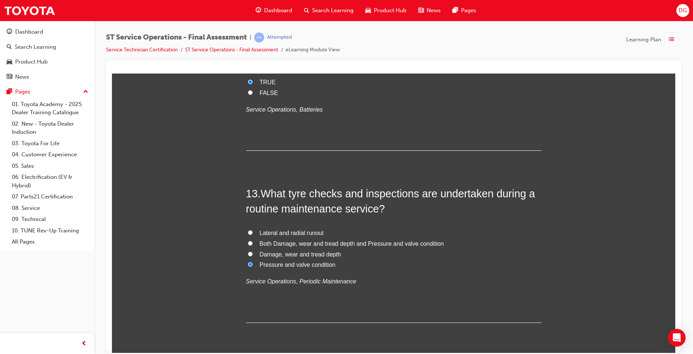
radio input "true"
click at [303, 244] on span "Both Damage, wear and tread depth and Pressure and valve condition" at bounding box center [352, 243] width 184 height 6
click at [253, 244] on input "Both Damage, wear and tread depth and Pressure and valve condition" at bounding box center [250, 243] width 5 height 5
radio input "true"
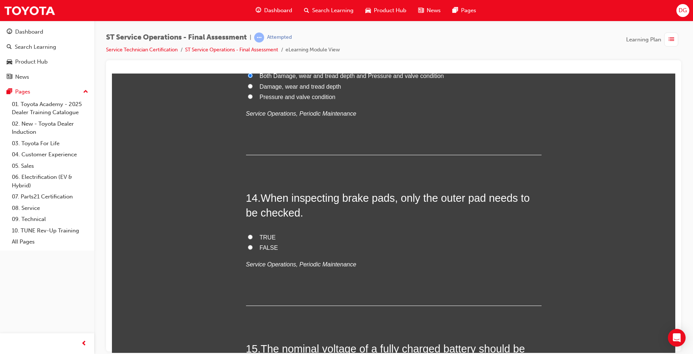
scroll to position [2217, 0]
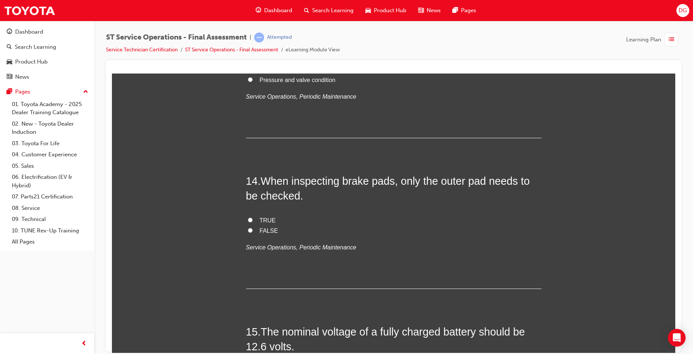
click at [260, 227] on span "FALSE" at bounding box center [269, 230] width 18 height 6
click at [253, 228] on input "FALSE" at bounding box center [250, 230] width 5 height 5
radio input "true"
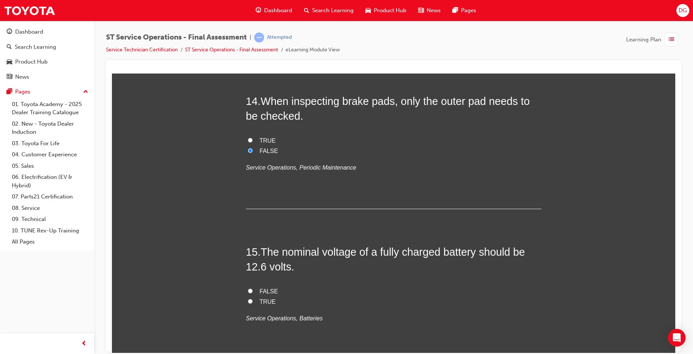
scroll to position [2328, 0]
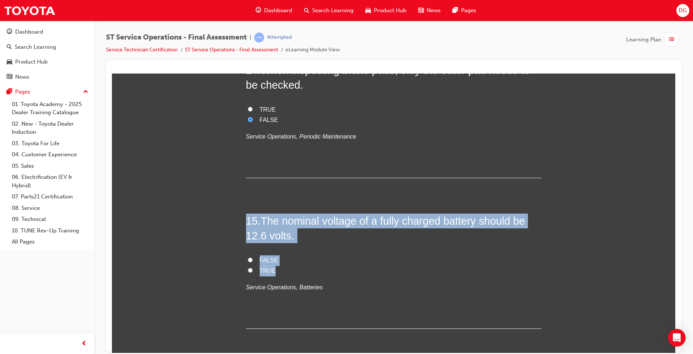
drag, startPoint x: 228, startPoint y: 224, endPoint x: 304, endPoint y: 268, distance: 87.3
drag, startPoint x: 247, startPoint y: 270, endPoint x: 252, endPoint y: 270, distance: 5.2
click at [248, 270] on input "TRUE" at bounding box center [250, 270] width 5 height 5
radio input "true"
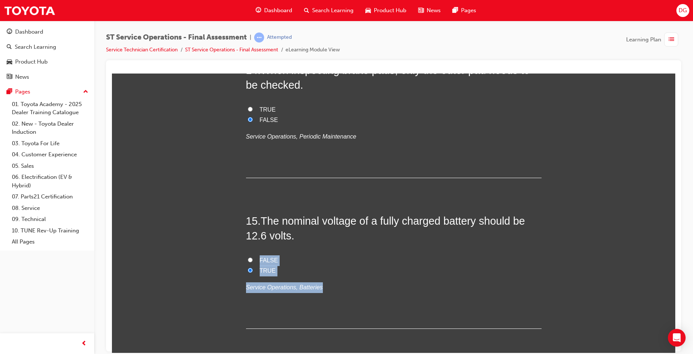
click at [385, 293] on div "15 . The nominal voltage of a fully charged battery should be 12.6 volts. FALSE…" at bounding box center [394, 270] width 296 height 115
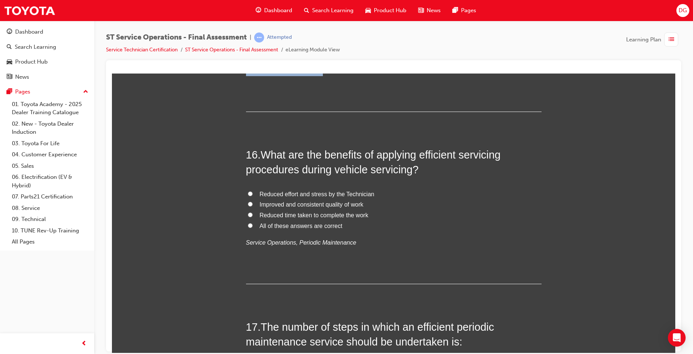
scroll to position [2550, 0]
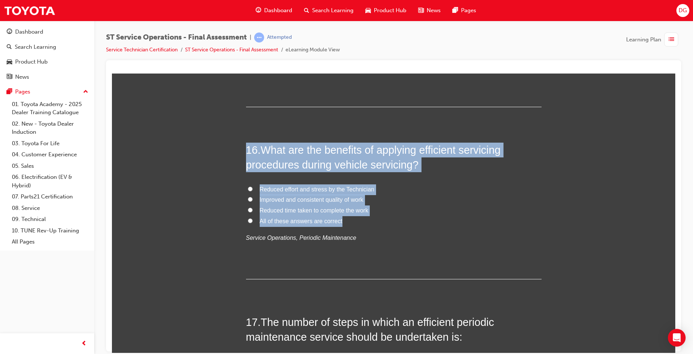
drag, startPoint x: 260, startPoint y: 161, endPoint x: 350, endPoint y: 219, distance: 106.2
click at [255, 224] on label "All of these answers are correct" at bounding box center [394, 221] width 296 height 11
click at [253, 223] on input "All of these answers are correct" at bounding box center [250, 220] width 5 height 5
radio input "true"
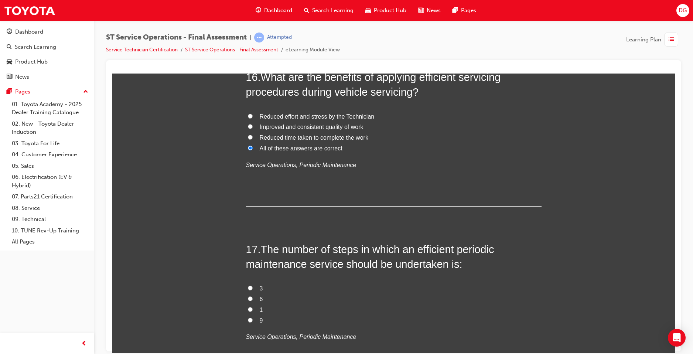
scroll to position [2661, 0]
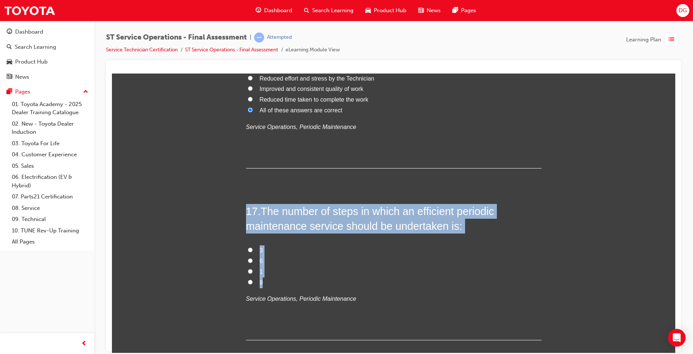
drag, startPoint x: 239, startPoint y: 205, endPoint x: 310, endPoint y: 277, distance: 101.4
click at [246, 221] on span "The number of steps in which an efficient periodic maintenance service should b…" at bounding box center [370, 218] width 248 height 27
drag, startPoint x: 236, startPoint y: 208, endPoint x: 299, endPoint y: 281, distance: 96.5
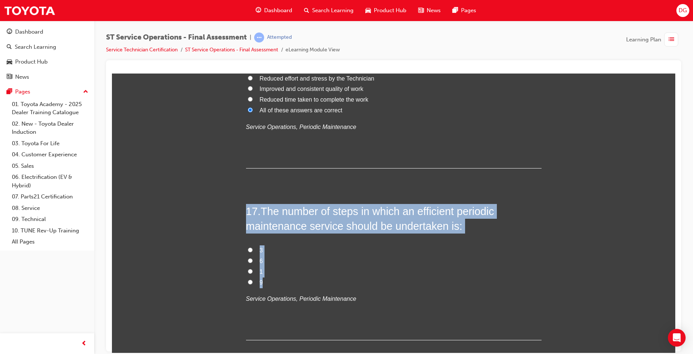
click at [249, 263] on label "6" at bounding box center [394, 261] width 296 height 11
click at [249, 263] on input "6" at bounding box center [250, 260] width 5 height 5
radio input "true"
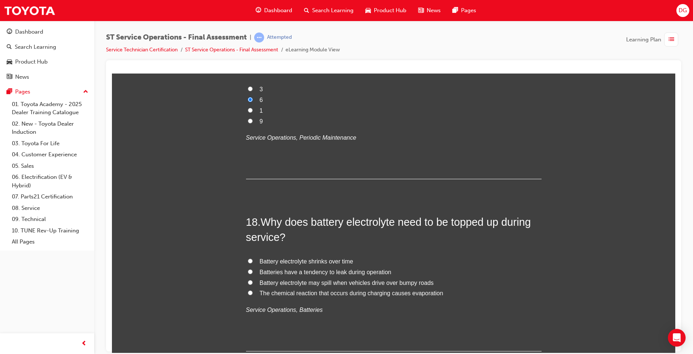
scroll to position [2845, 0]
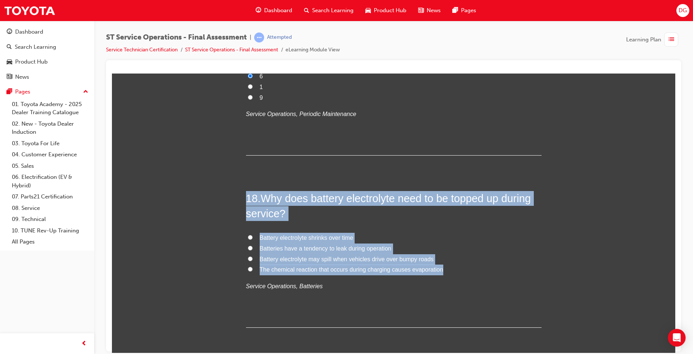
drag, startPoint x: 222, startPoint y: 194, endPoint x: 459, endPoint y: 269, distance: 248.0
click at [369, 269] on span "The chemical reaction that occurs during charging causes evaporation" at bounding box center [352, 269] width 184 height 6
click at [253, 269] on input "The chemical reaction that occurs during charging causes evaporation" at bounding box center [250, 268] width 5 height 5
radio input "true"
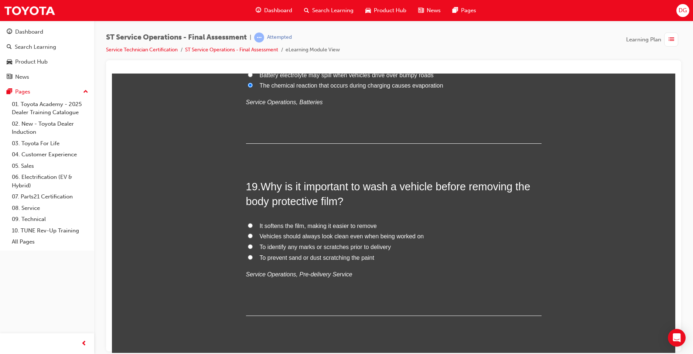
scroll to position [3030, 0]
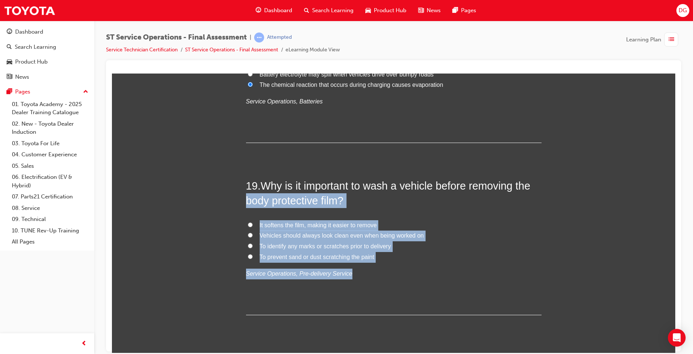
drag, startPoint x: 403, startPoint y: 267, endPoint x: 213, endPoint y: 191, distance: 204.4
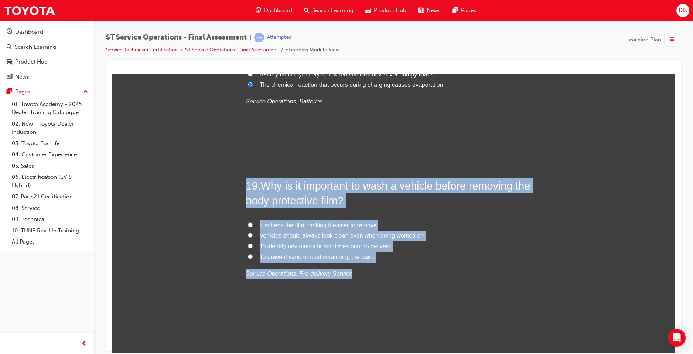
drag, startPoint x: 213, startPoint y: 176, endPoint x: 381, endPoint y: 257, distance: 186.1
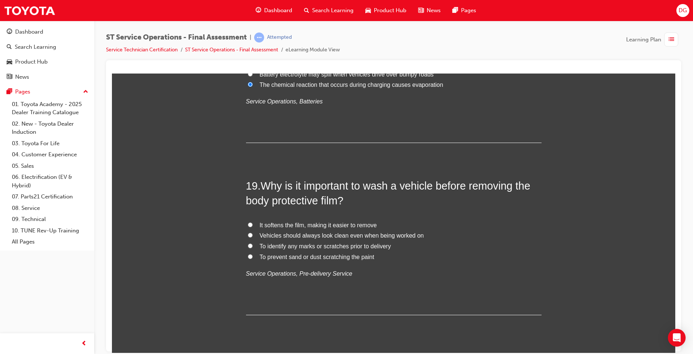
click at [316, 262] on label "To prevent sand or dust scratching the paint" at bounding box center [394, 257] width 296 height 11
click at [253, 259] on input "To prevent sand or dust scratching the paint" at bounding box center [250, 256] width 5 height 5
radio input "true"
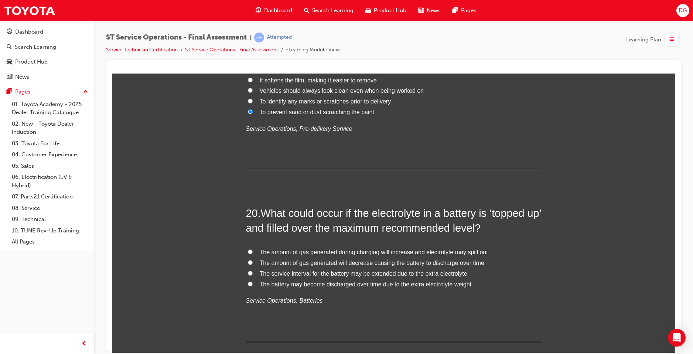
scroll to position [3178, 0]
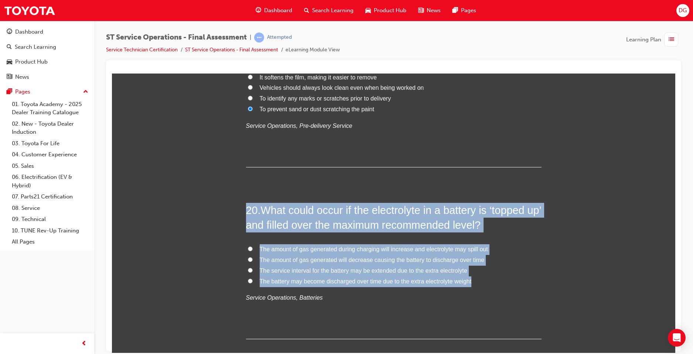
drag, startPoint x: 220, startPoint y: 204, endPoint x: 475, endPoint y: 280, distance: 266.4
click at [435, 249] on span "The amount of gas generated during charging will increase and electrolyte may s…" at bounding box center [374, 249] width 228 height 6
click at [253, 249] on input "The amount of gas generated during charging will increase and electrolyte may s…" at bounding box center [250, 248] width 5 height 5
radio input "true"
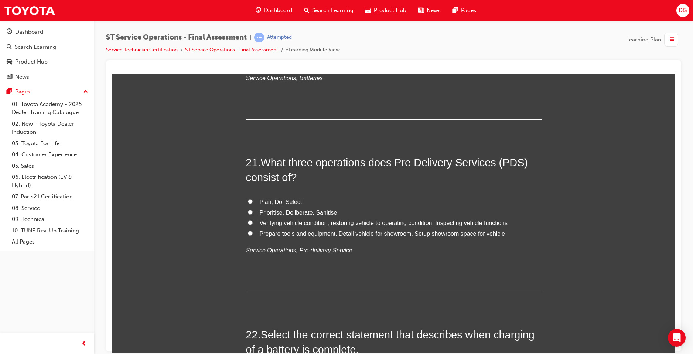
scroll to position [3400, 0]
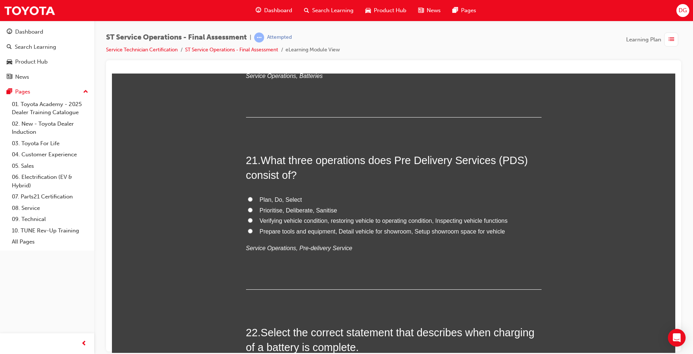
drag, startPoint x: 273, startPoint y: 163, endPoint x: 234, endPoint y: 152, distance: 40.6
click at [248, 220] on input "Verifying vehicle condition, restoring vehicle to operating condition, Inspecti…" at bounding box center [250, 220] width 5 height 5
radio input "true"
click at [246, 219] on label "Verifying vehicle condition, restoring vehicle to operating condition, Inspecti…" at bounding box center [394, 220] width 296 height 11
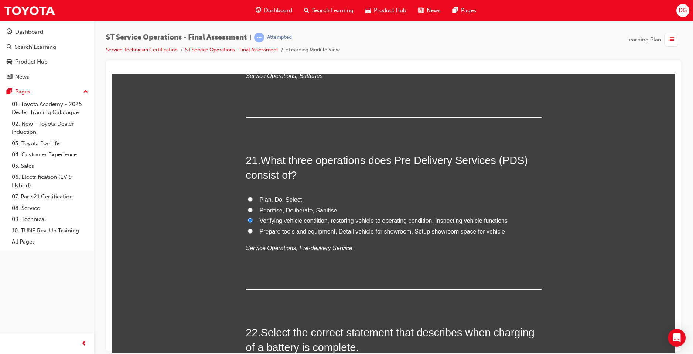
click at [248, 219] on input "Verifying vehicle condition, restoring vehicle to operating condition, Inspecti…" at bounding box center [250, 220] width 5 height 5
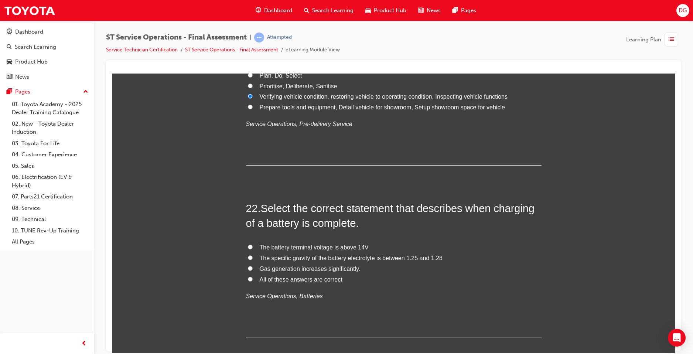
scroll to position [3547, 0]
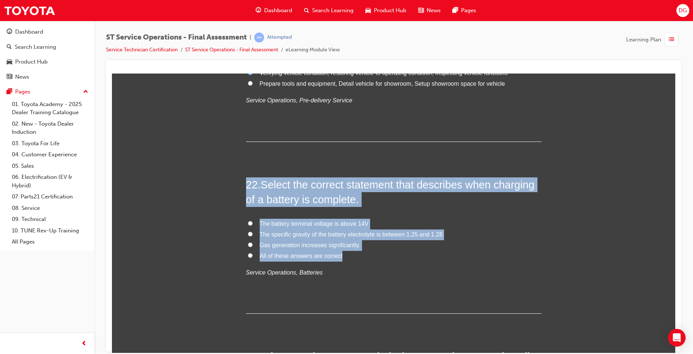
drag, startPoint x: 343, startPoint y: 255, endPoint x: 222, endPoint y: 180, distance: 142.3
click at [276, 255] on span "All of these answers are correct" at bounding box center [301, 255] width 83 height 6
click at [253, 255] on input "All of these answers are correct" at bounding box center [250, 255] width 5 height 5
radio input "true"
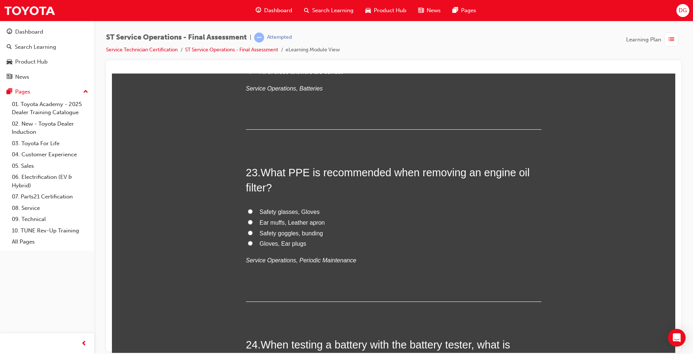
scroll to position [3732, 0]
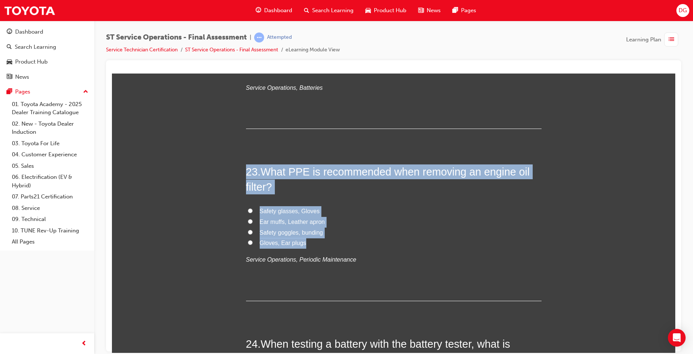
drag, startPoint x: 233, startPoint y: 163, endPoint x: 338, endPoint y: 242, distance: 131.9
click at [302, 211] on span "Safety glasses, Gloves" at bounding box center [290, 211] width 60 height 6
click at [253, 211] on input "Safety glasses, Gloves" at bounding box center [250, 210] width 5 height 5
radio input "true"
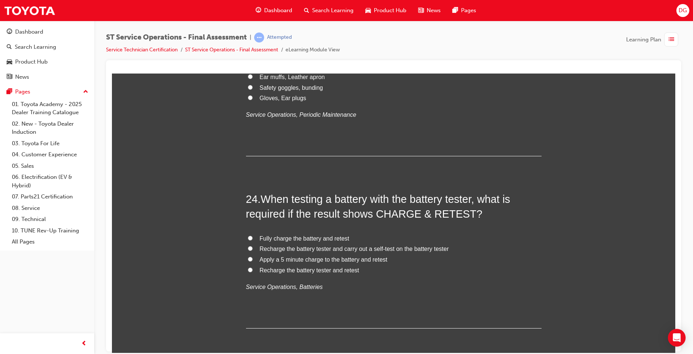
scroll to position [3880, 0]
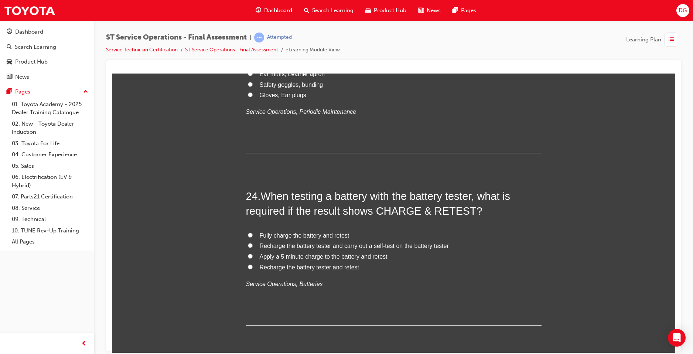
click at [319, 232] on span "Fully charge the battery and retest" at bounding box center [305, 235] width 90 height 6
click at [253, 232] on input "Fully charge the battery and retest" at bounding box center [250, 234] width 5 height 5
radio input "true"
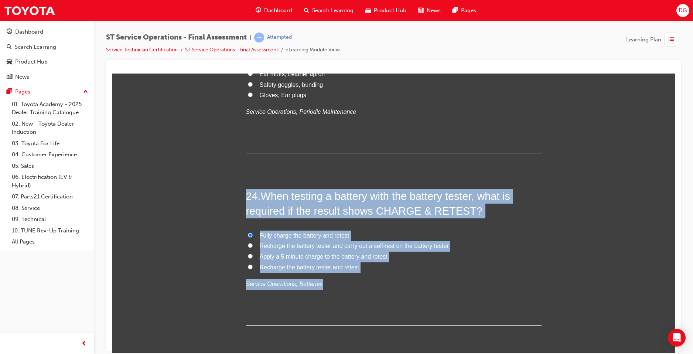
drag, startPoint x: 348, startPoint y: 288, endPoint x: 224, endPoint y: 173, distance: 169.4
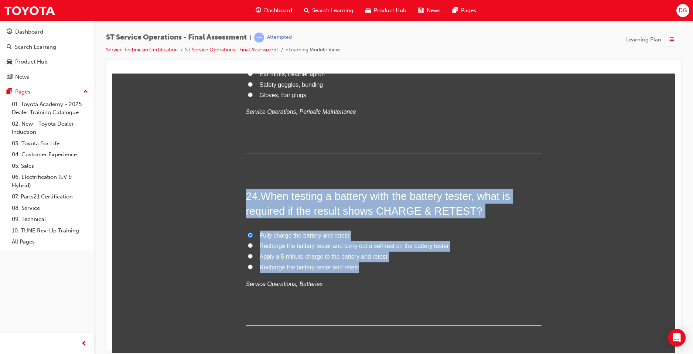
drag, startPoint x: 239, startPoint y: 190, endPoint x: 380, endPoint y: 226, distance: 145.3
drag, startPoint x: 249, startPoint y: 213, endPoint x: 262, endPoint y: 225, distance: 17.5
click at [250, 214] on span "When testing a battery with the battery tester, what is required if the result …" at bounding box center [378, 203] width 265 height 27
click at [306, 260] on label "Apply a 5 minute charge to the battery and retest" at bounding box center [394, 256] width 296 height 11
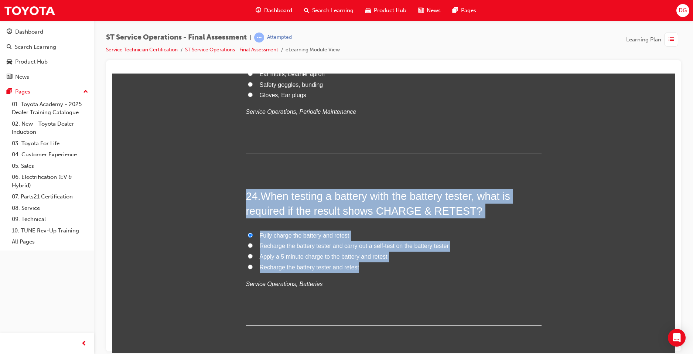
click at [253, 258] on input "Apply a 5 minute charge to the battery and retest" at bounding box center [250, 255] width 5 height 5
radio input "true"
click at [300, 230] on label "Fully charge the battery and retest" at bounding box center [394, 235] width 296 height 11
click at [253, 232] on input "Fully charge the battery and retest" at bounding box center [250, 234] width 5 height 5
radio input "true"
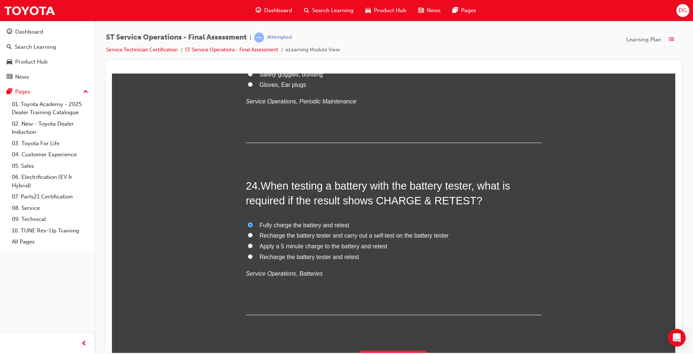
scroll to position [3909, 0]
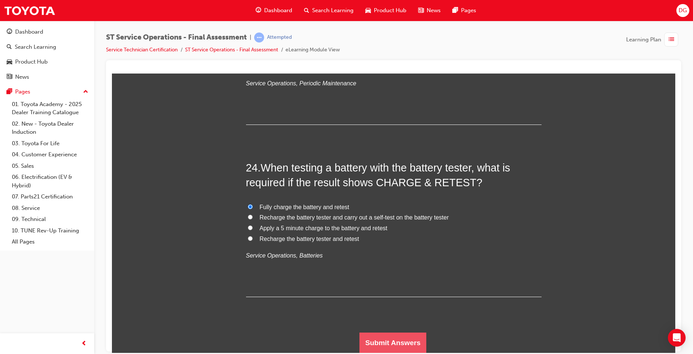
click at [411, 344] on button "Submit Answers" at bounding box center [393, 342] width 67 height 21
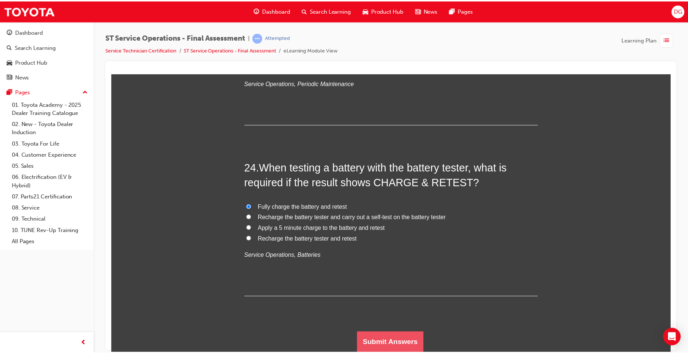
scroll to position [0, 0]
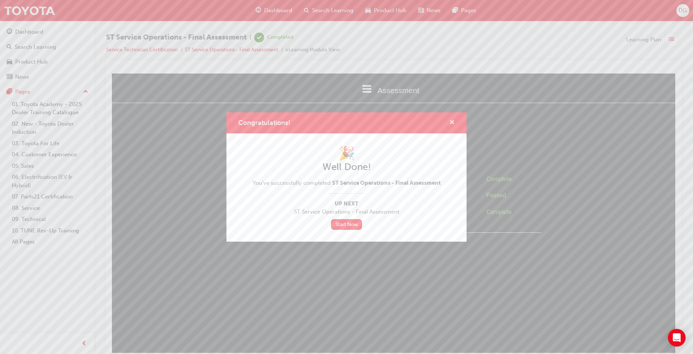
click at [450, 123] on span "cross-icon" at bounding box center [452, 123] width 6 height 7
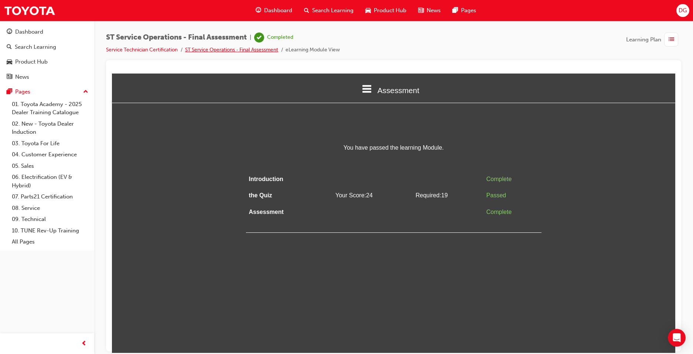
click at [257, 50] on link "ST Service Operations - Final Assessment" at bounding box center [231, 50] width 93 height 6
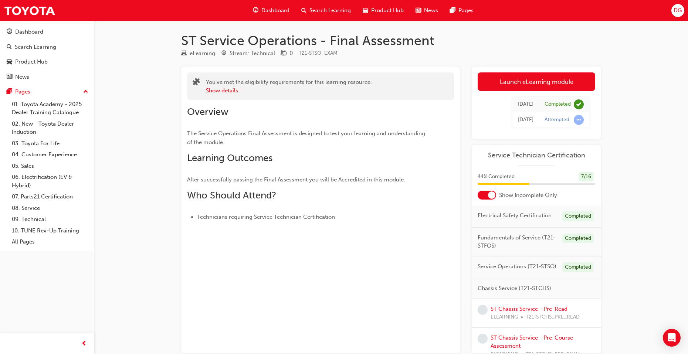
click at [534, 123] on td "[DATE]" at bounding box center [525, 120] width 27 height 16
click at [554, 121] on div "Attempted" at bounding box center [556, 119] width 25 height 7
click at [268, 10] on span "Dashboard" at bounding box center [275, 10] width 28 height 8
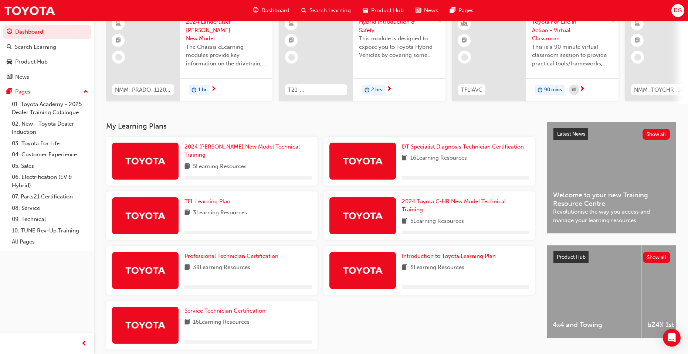
scroll to position [74, 0]
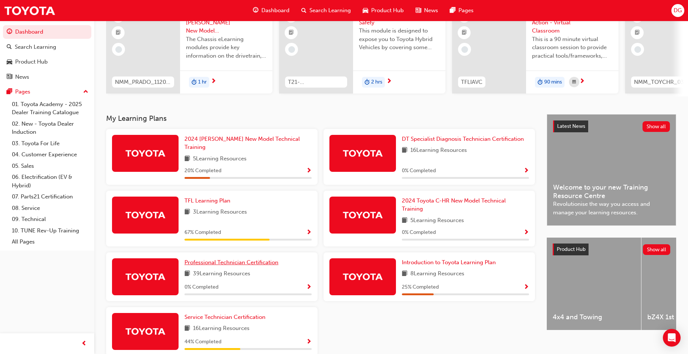
click at [251, 259] on span "Professional Technician Certification" at bounding box center [231, 262] width 94 height 7
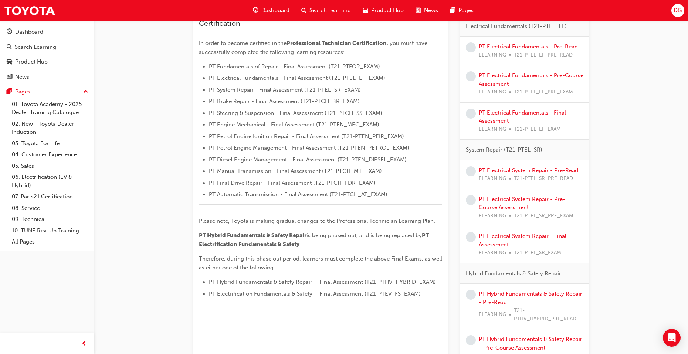
scroll to position [185, 0]
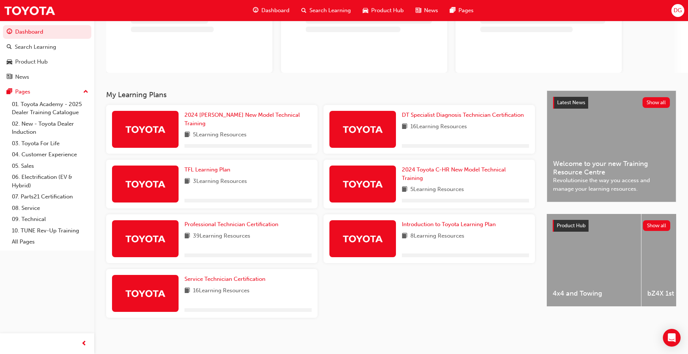
scroll to position [78, 0]
